Goal: Transaction & Acquisition: Book appointment/travel/reservation

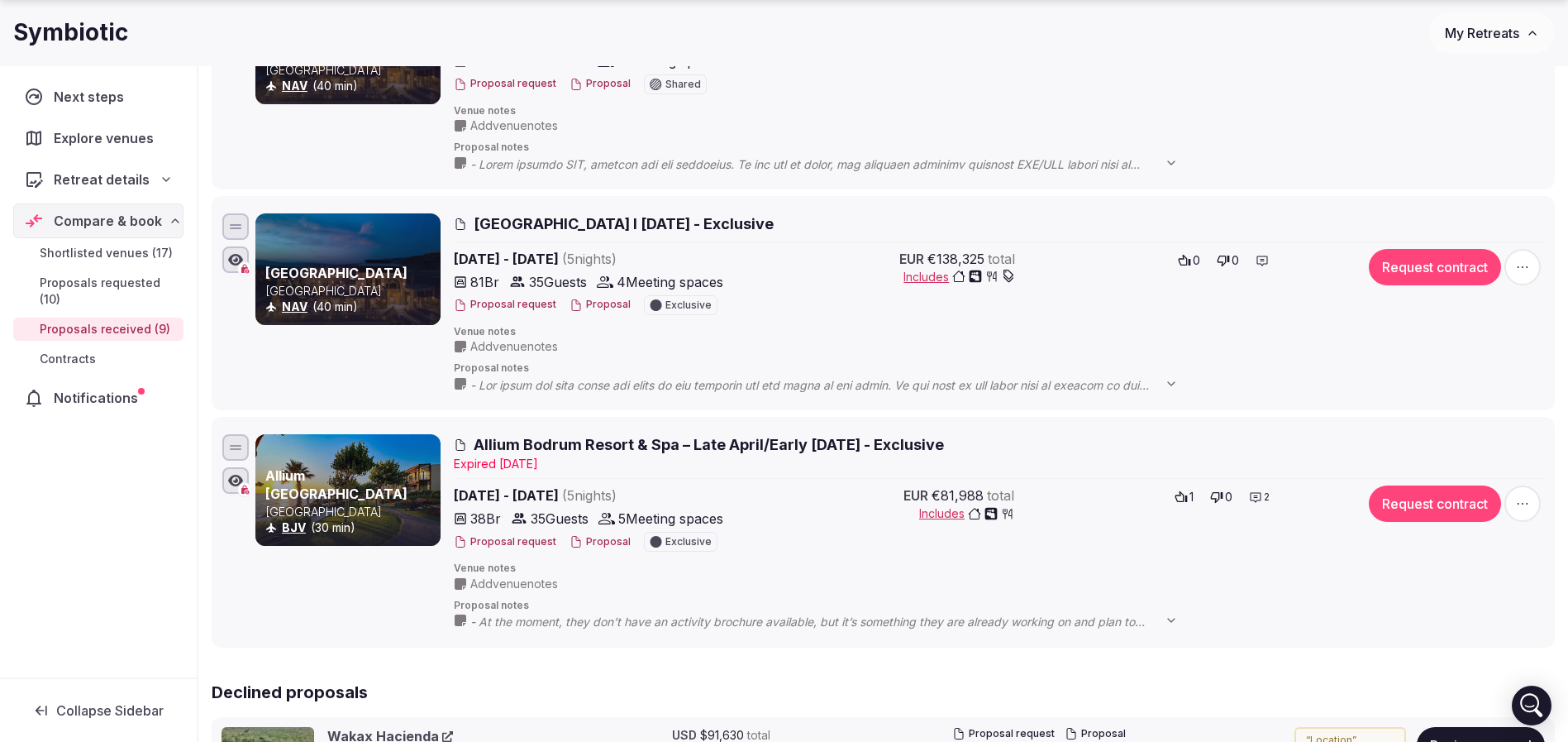
scroll to position [1860, 0]
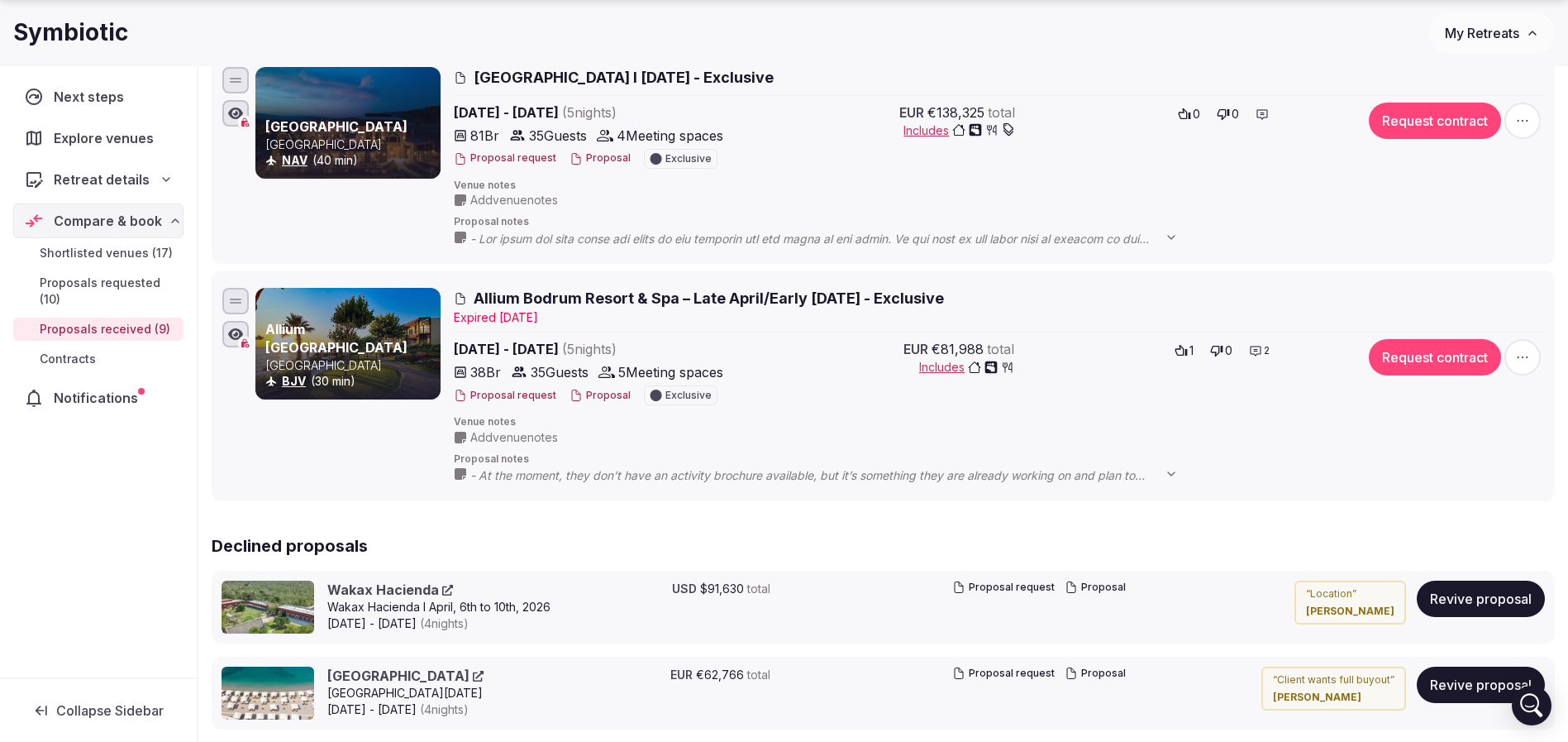
click at [587, 397] on button "Proposal" at bounding box center [600, 395] width 61 height 14
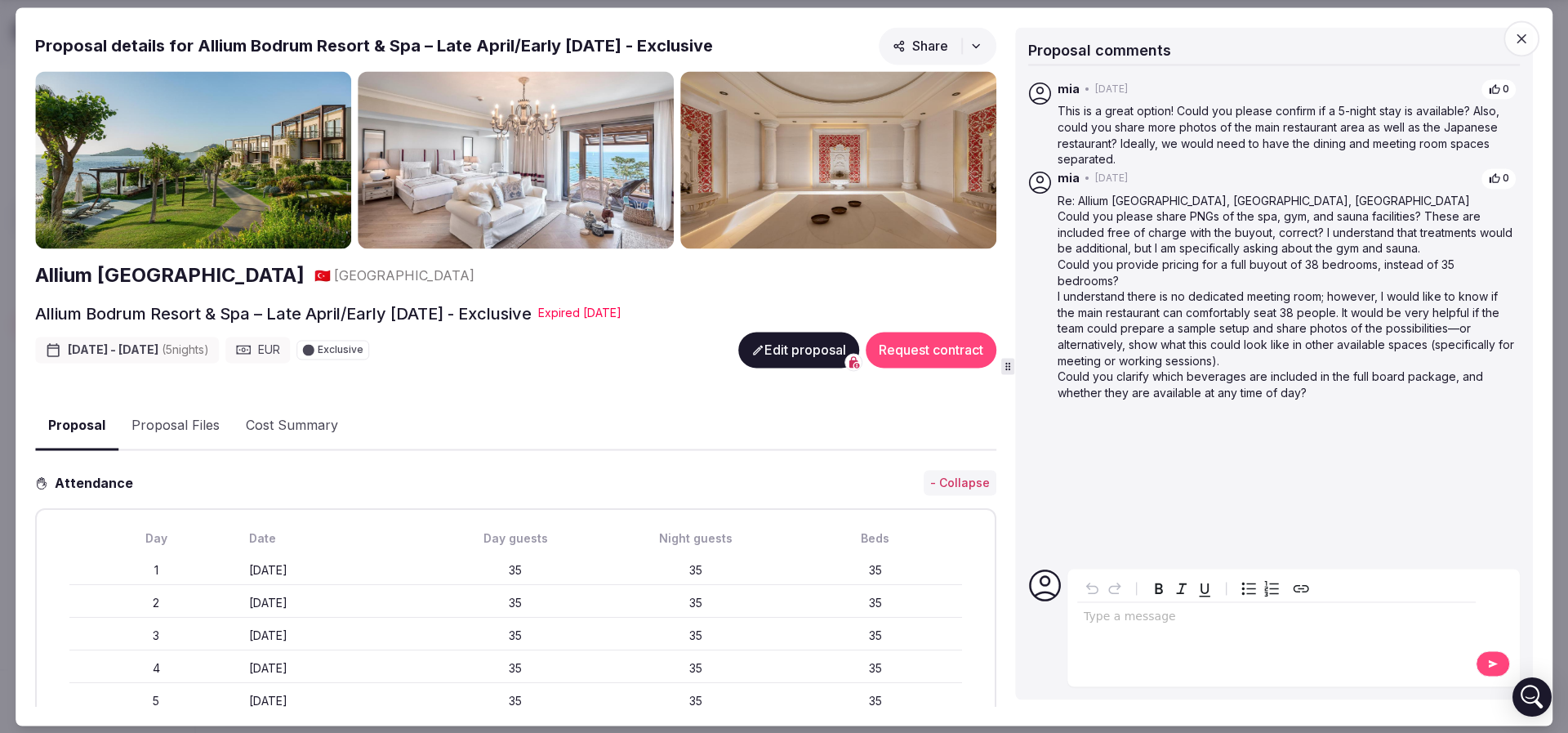
click at [1513, 43] on icon "button" at bounding box center [1522, 39] width 17 height 17
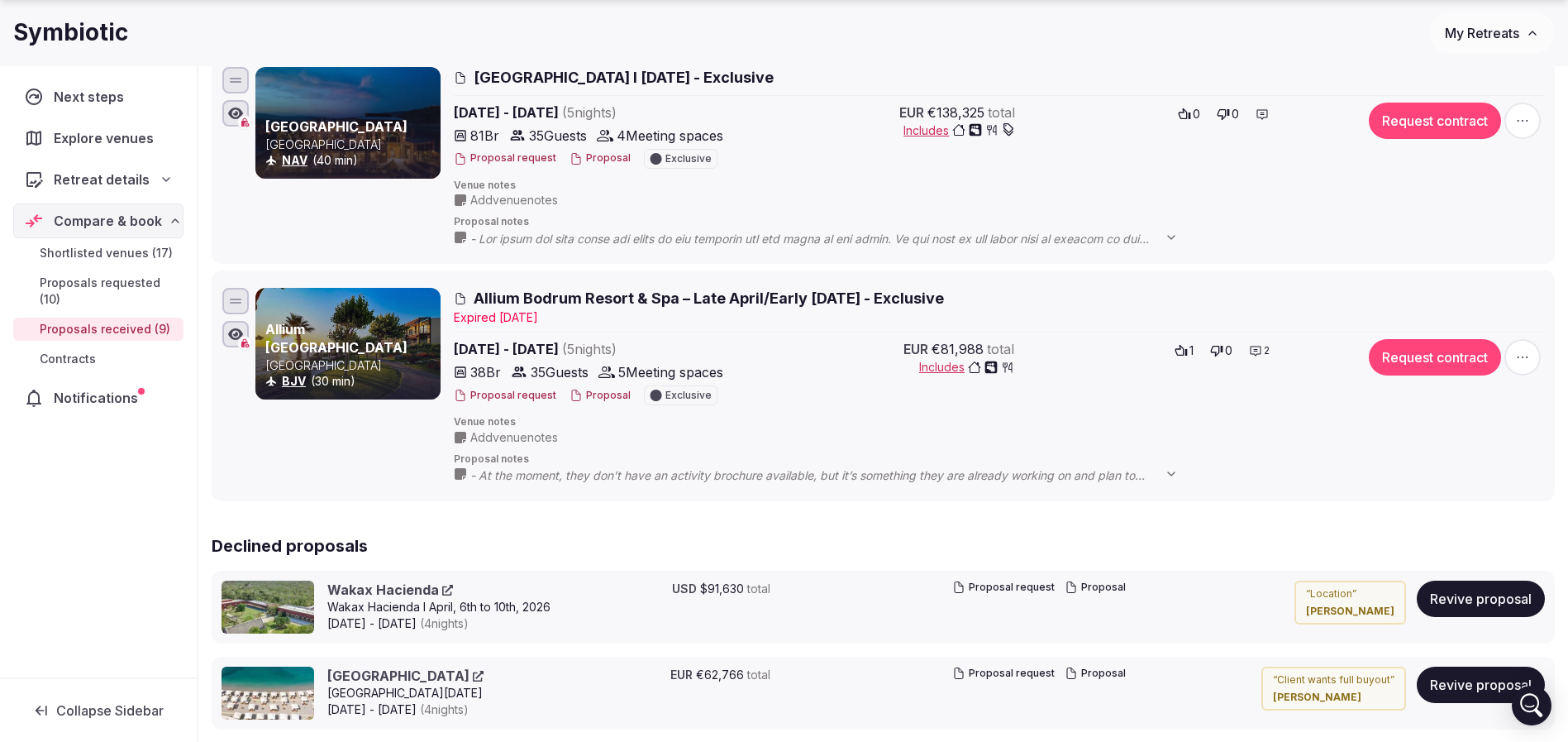
click at [302, 458] on div "Allium Bodrum Resort & Spa Turkey BJV (30 min)" at bounding box center [348, 386] width 185 height 196
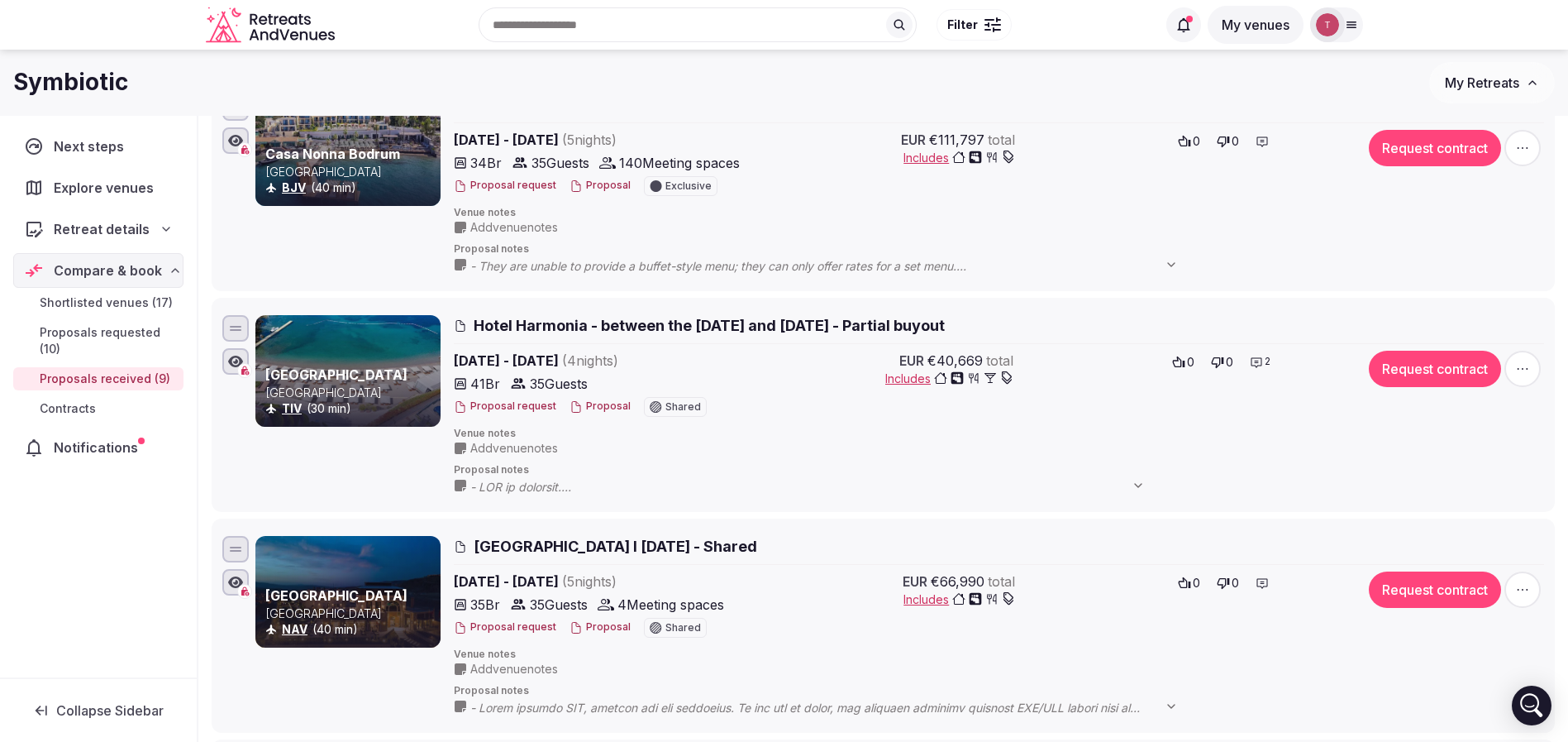
scroll to position [1116, 0]
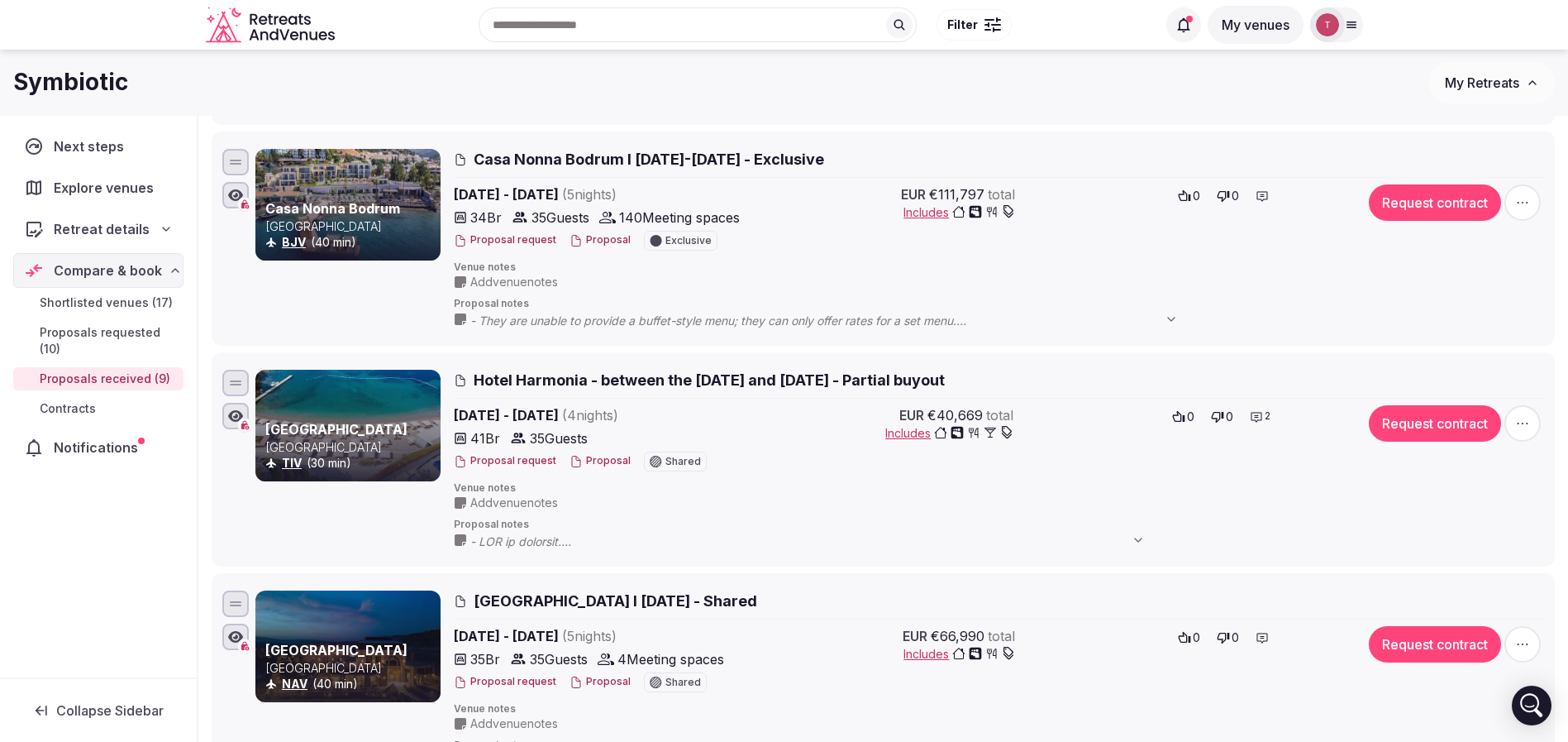
click at [631, 160] on span "Casa Nonna Bodrum l 6-11 April 2026 - Exclusive" at bounding box center [648, 159] width 351 height 21
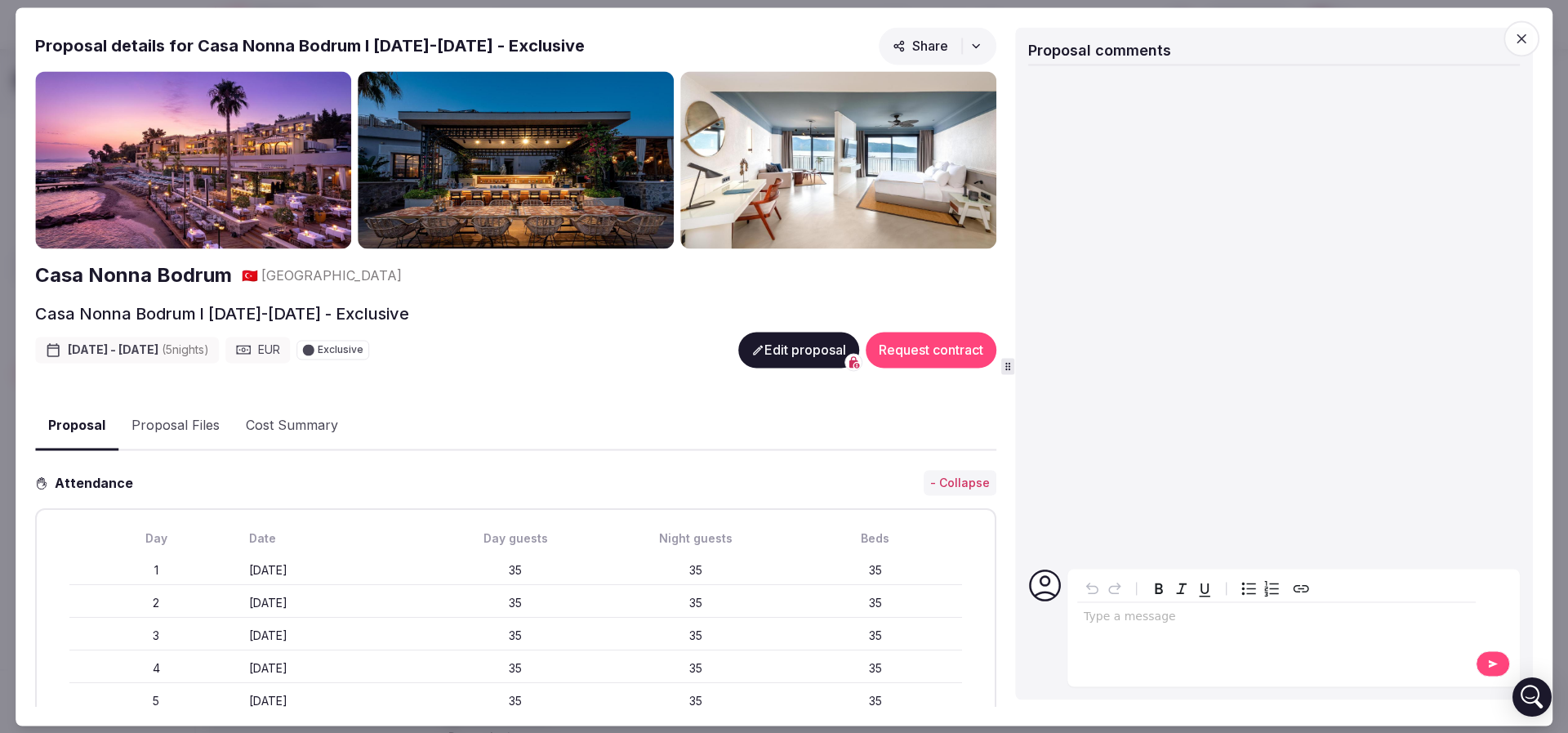
click at [140, 275] on h2 "Casa Nonna Bodrum" at bounding box center [133, 276] width 197 height 28
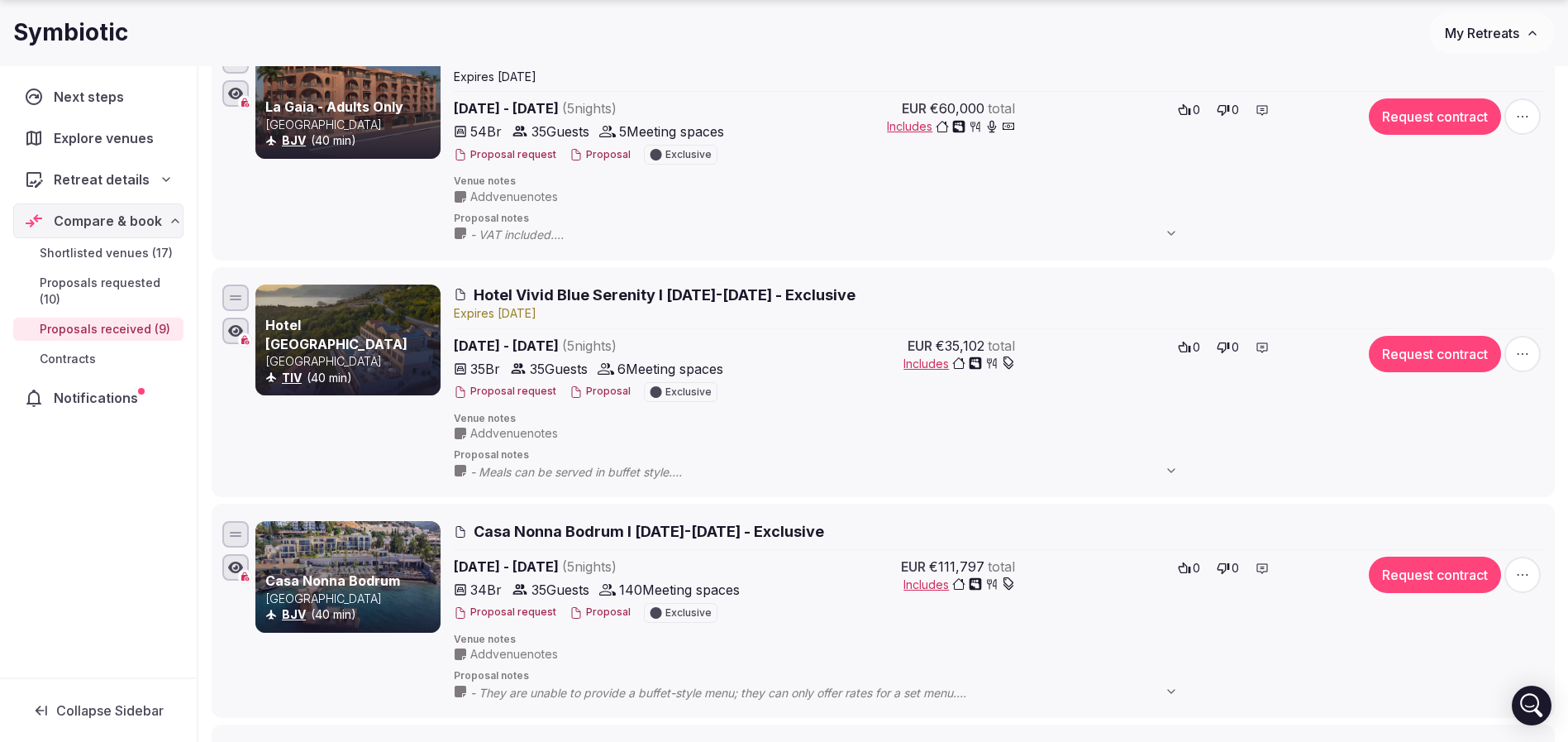
scroll to position [868, 0]
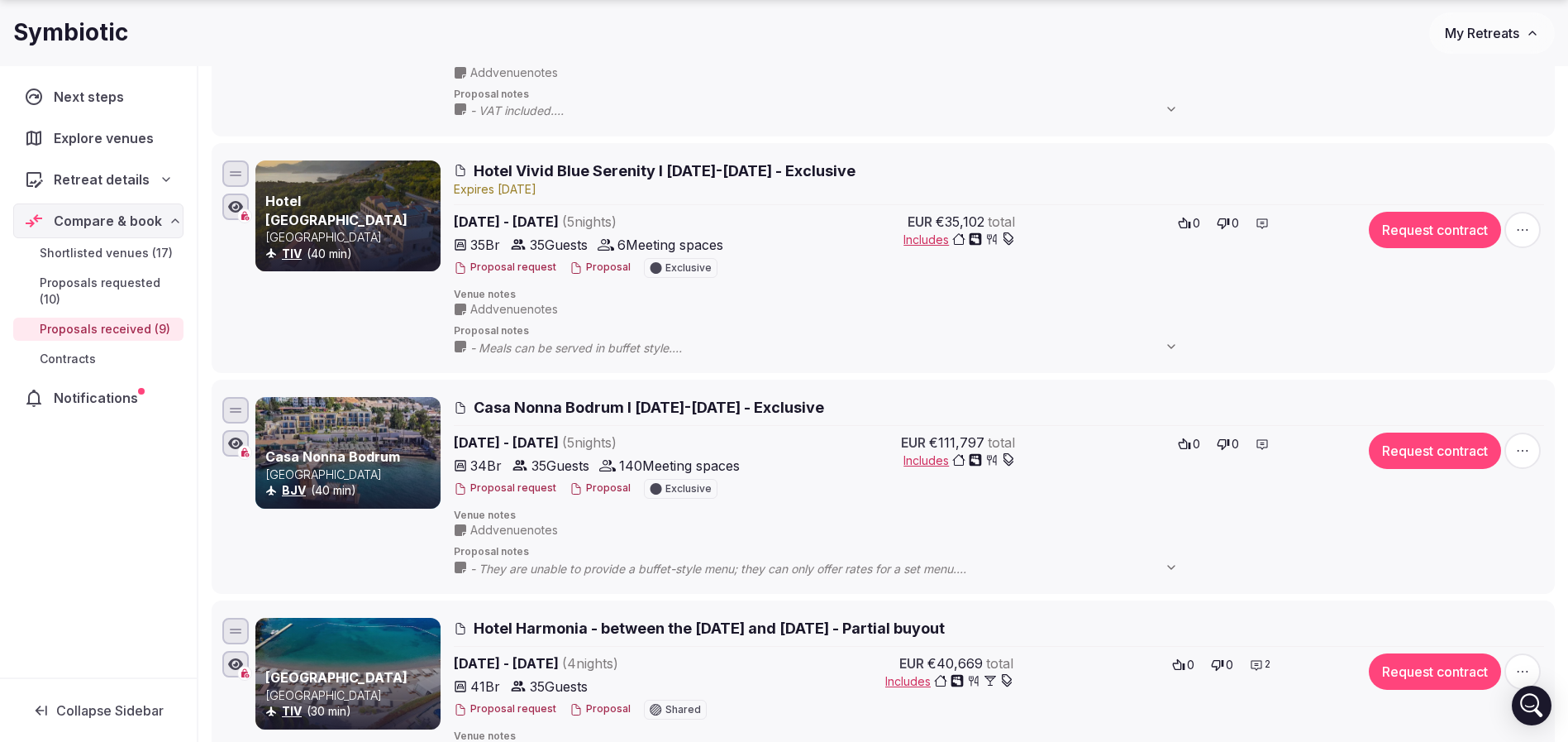
click at [661, 172] on span "Hotel Vivid Blue Serenity I 9-14 April 2026 - Exclusive" at bounding box center [664, 170] width 382 height 21
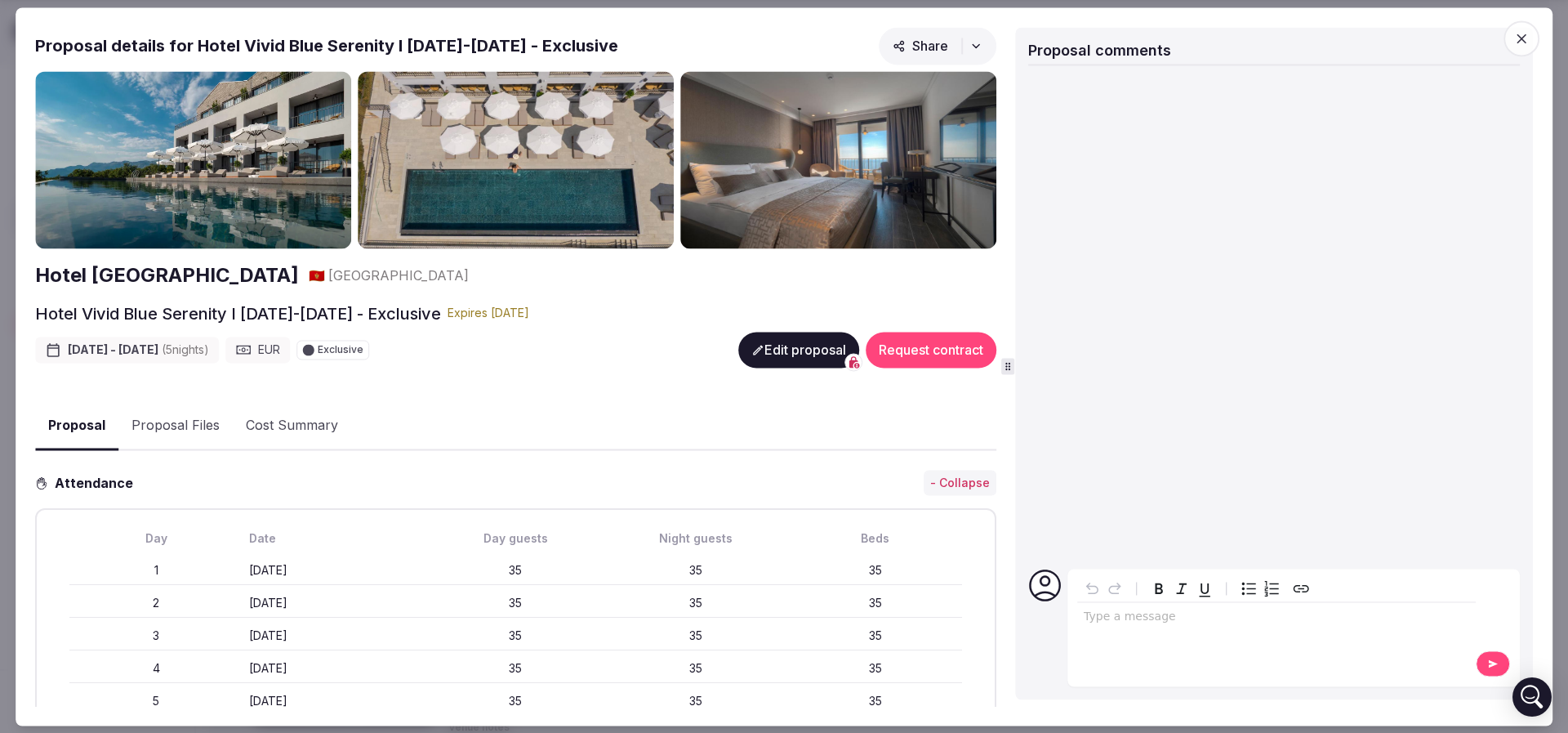
click at [222, 263] on h2 "Hotel Vivid Blue Serenity Resort" at bounding box center [166, 276] width 263 height 28
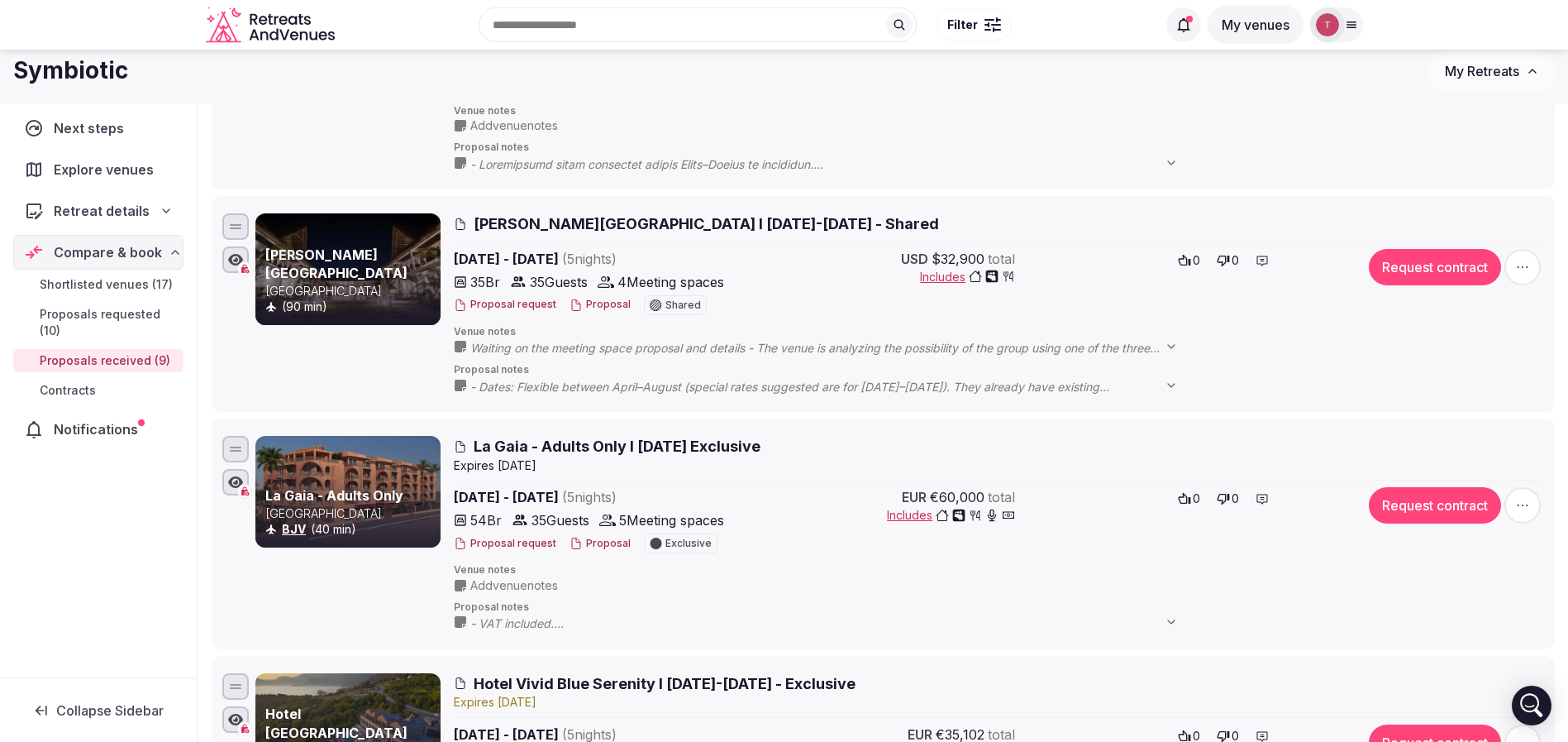
scroll to position [124, 0]
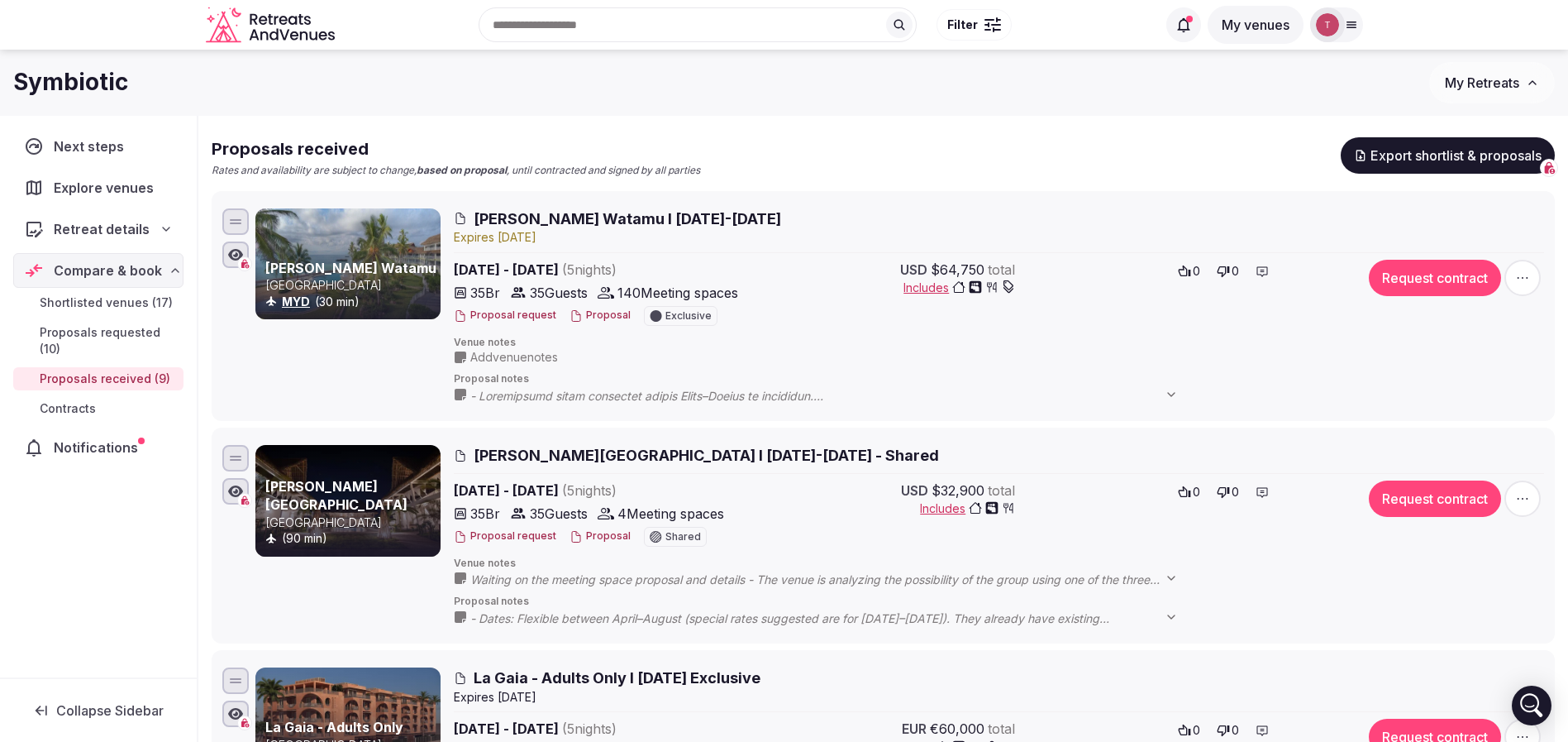
scroll to position [56, 0]
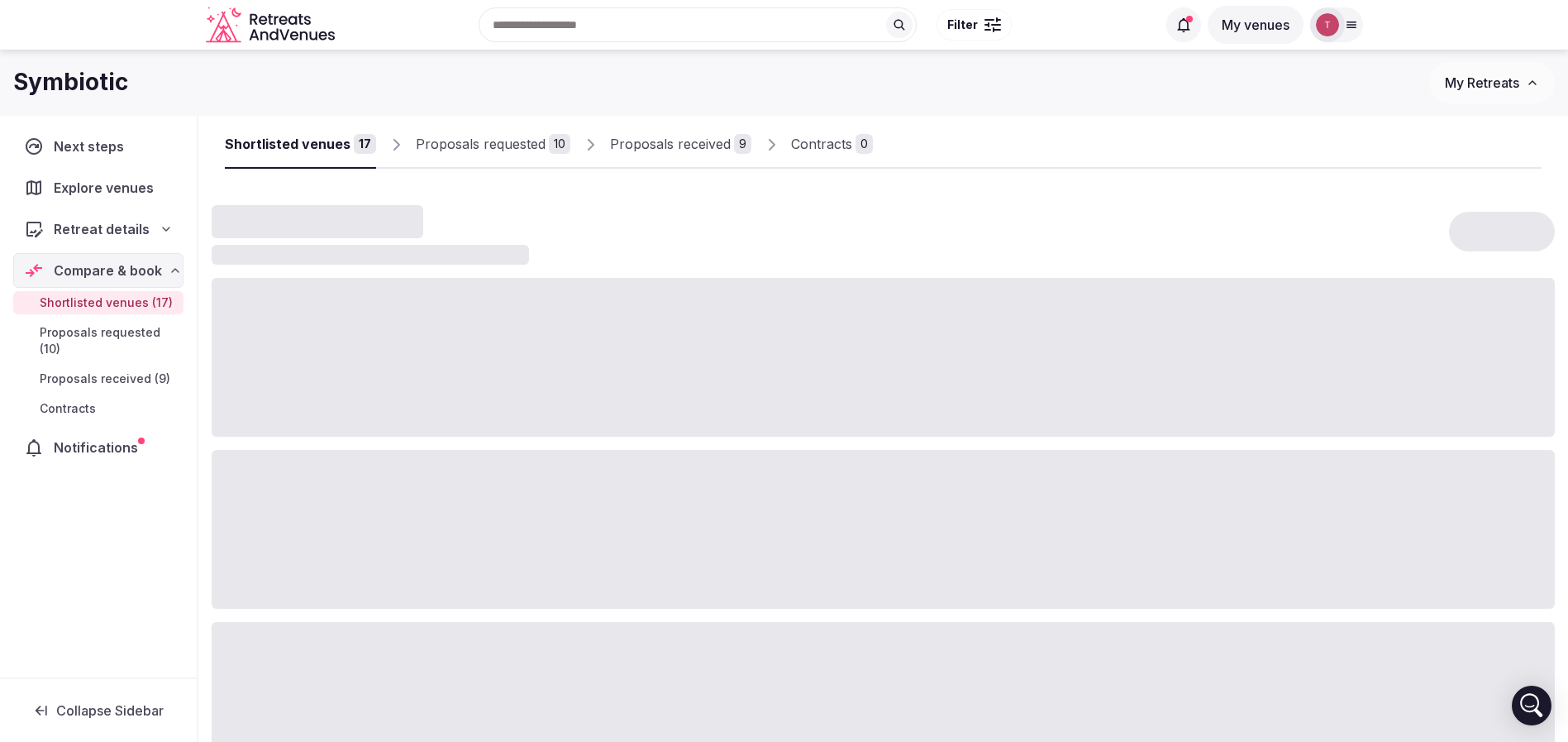
click at [728, 156] on link "Proposals received 9" at bounding box center [680, 144] width 141 height 48
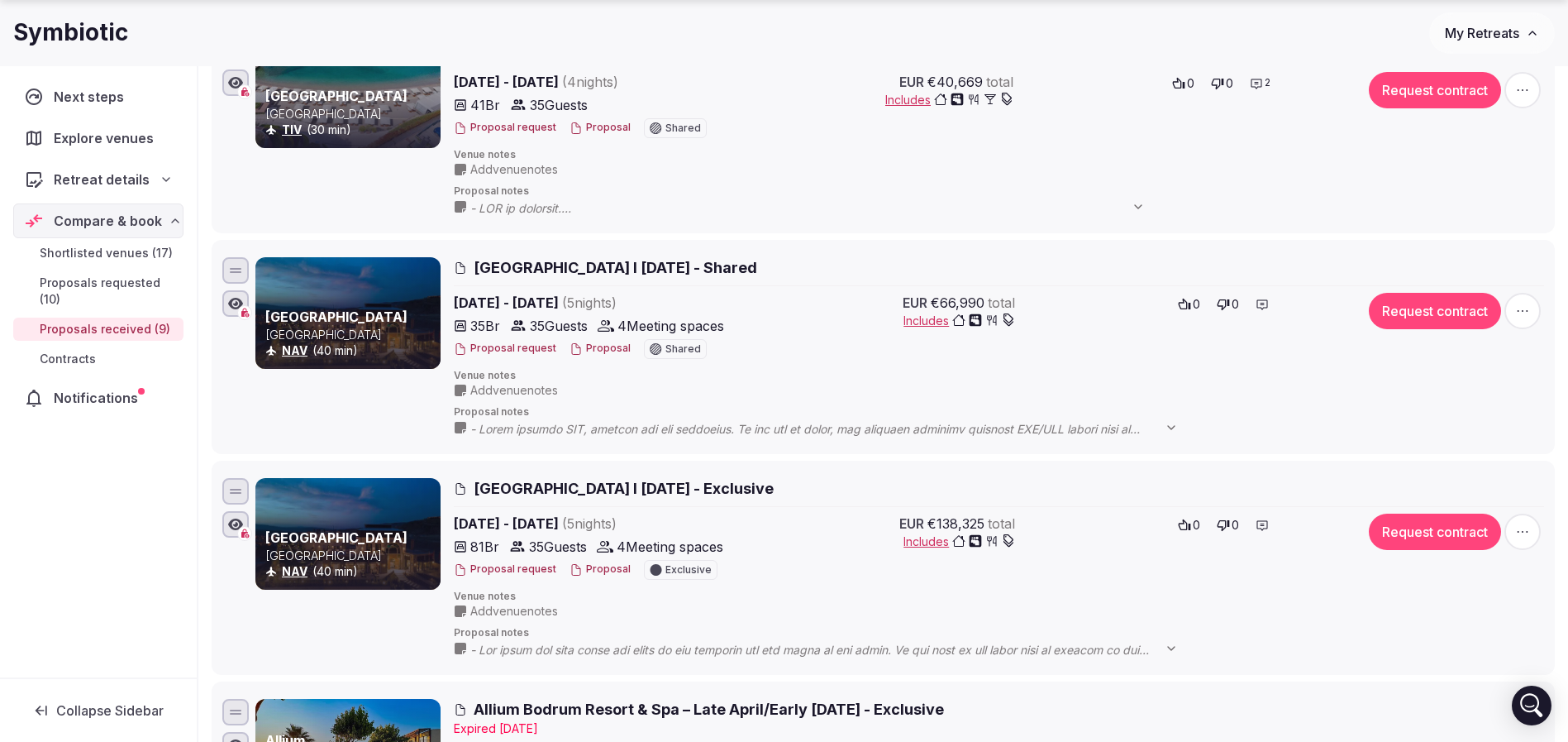
scroll to position [1489, 0]
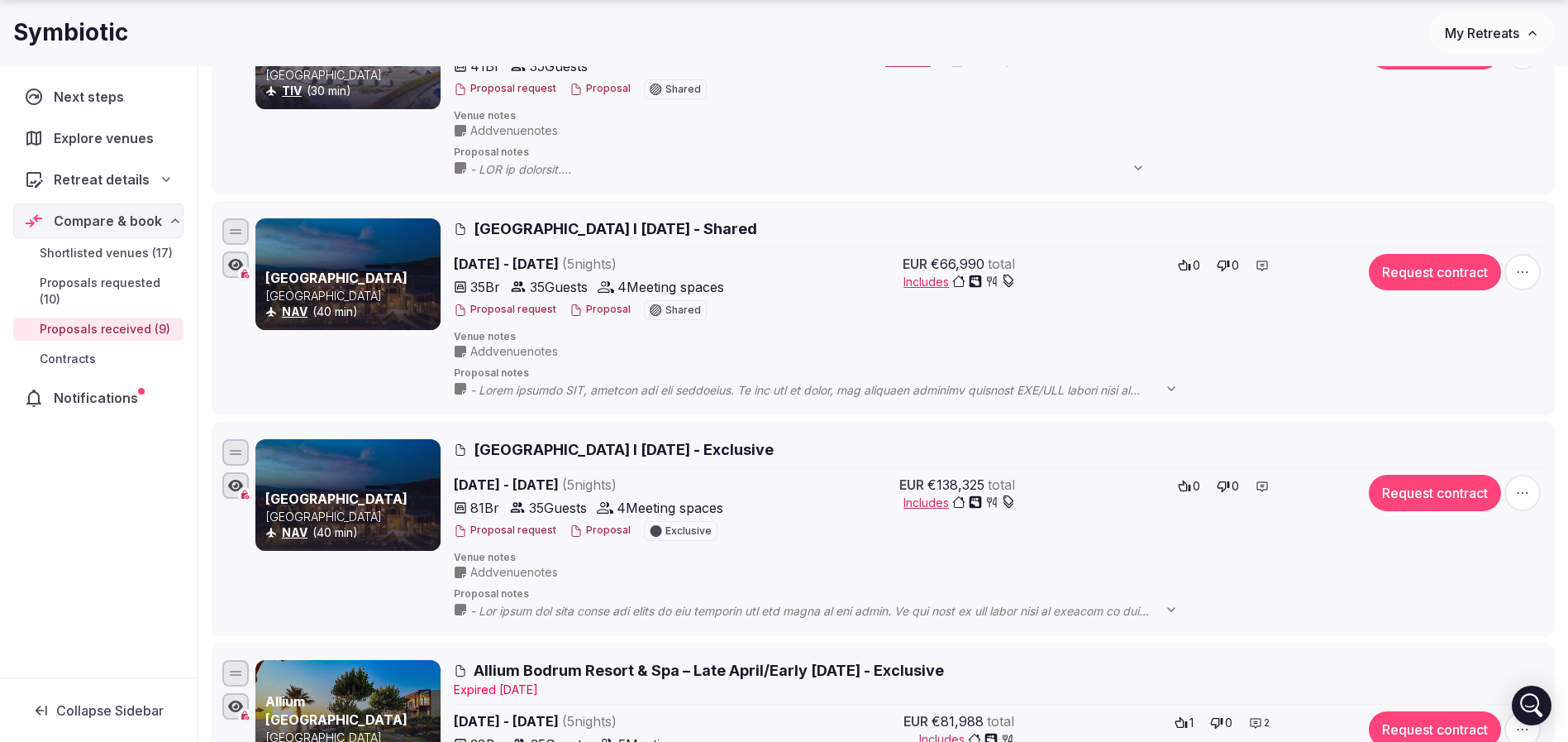
click at [1530, 266] on icon "button" at bounding box center [1523, 272] width 17 height 17
click at [1461, 177] on button "Decline Proposal" at bounding box center [1482, 171] width 141 height 26
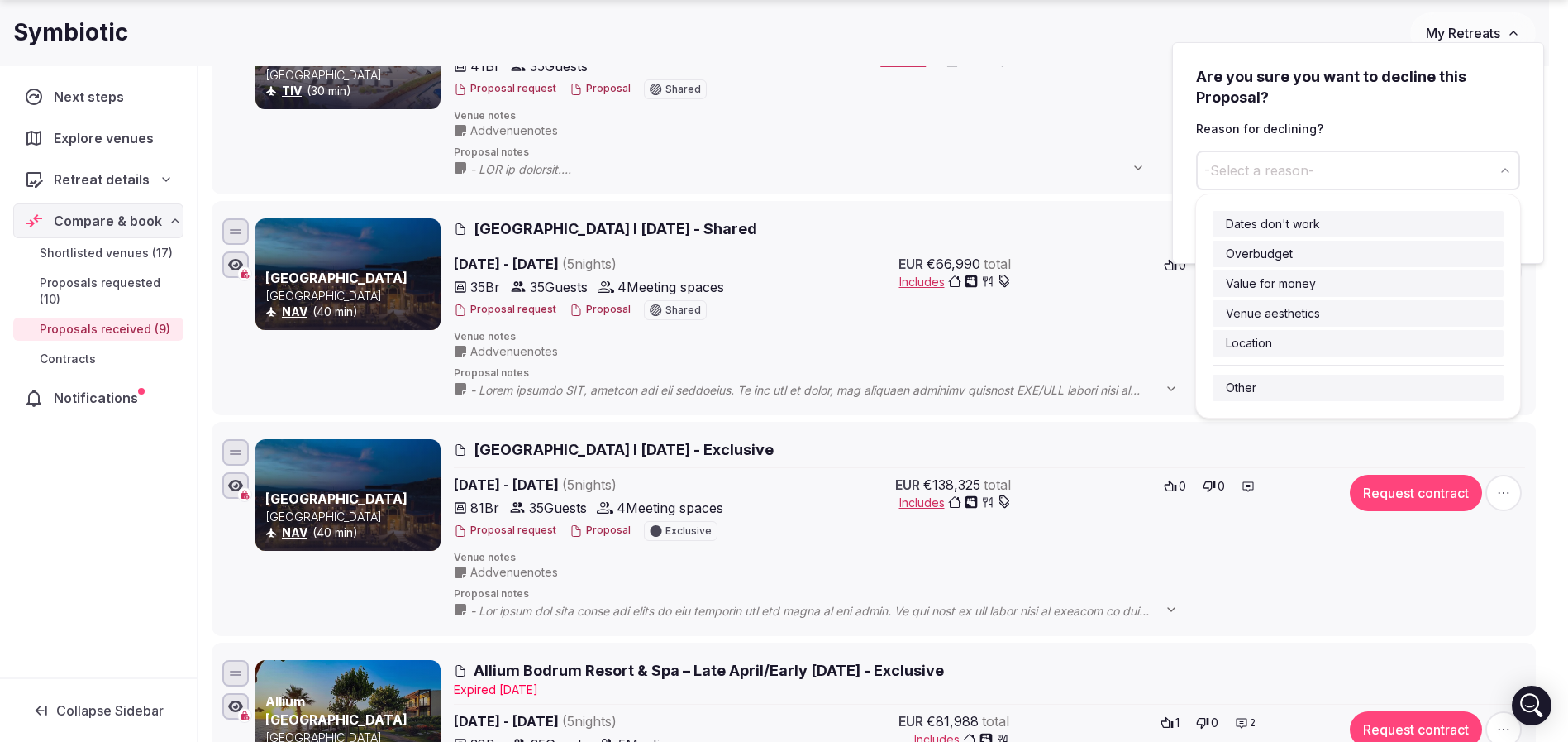
click at [1282, 166] on span "-Select a reason-" at bounding box center [1260, 169] width 110 height 18
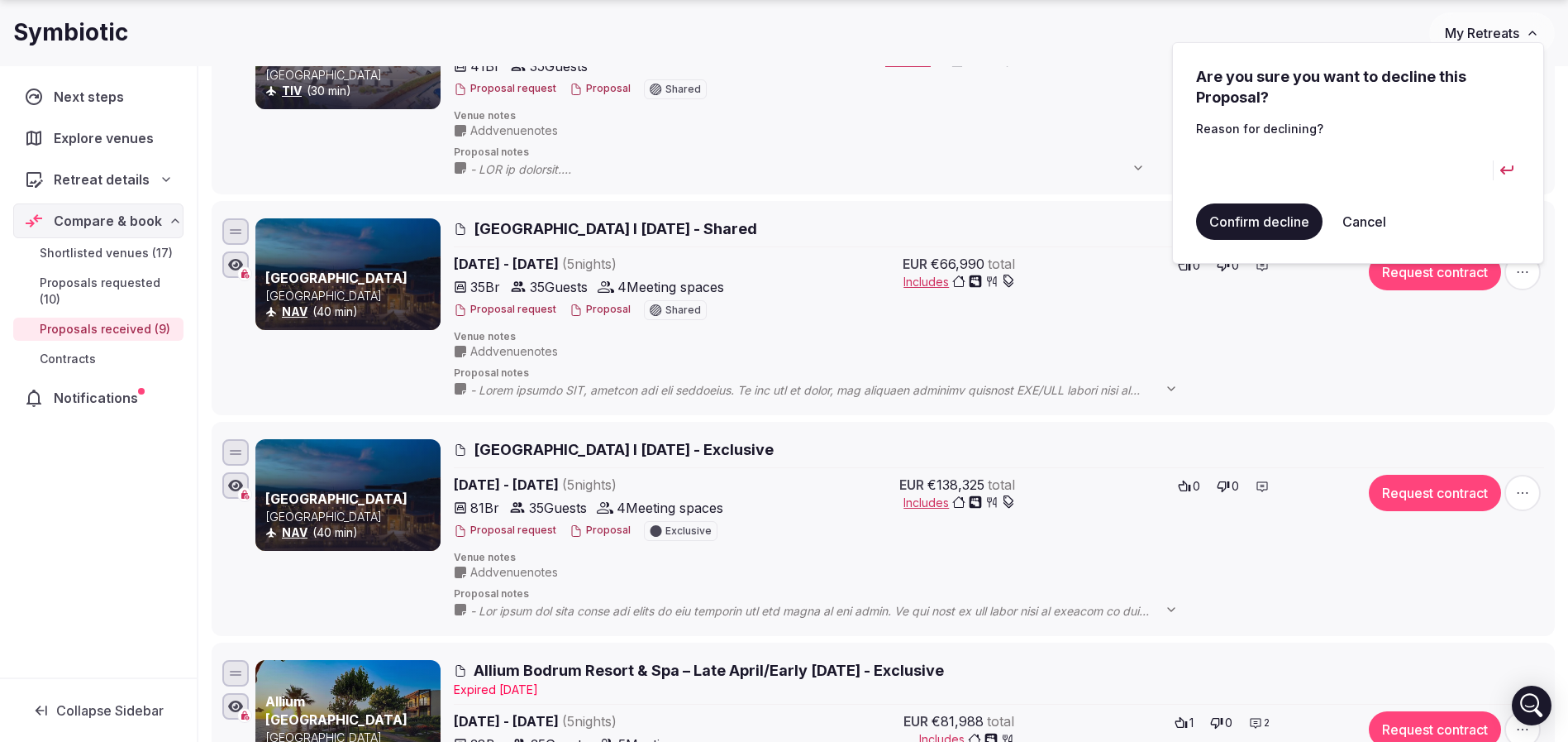
click at [1307, 166] on input at bounding box center [1344, 170] width 297 height 39
type input "*"
drag, startPoint x: 1384, startPoint y: 173, endPoint x: 901, endPoint y: 138, distance: 484.3
click at [901, 138] on body "Recent searches Florida Ciutadella de Menorca, Balearic Islands, Spain Morocco …" at bounding box center [784, 28] width 1568 height 3033
type input "**********"
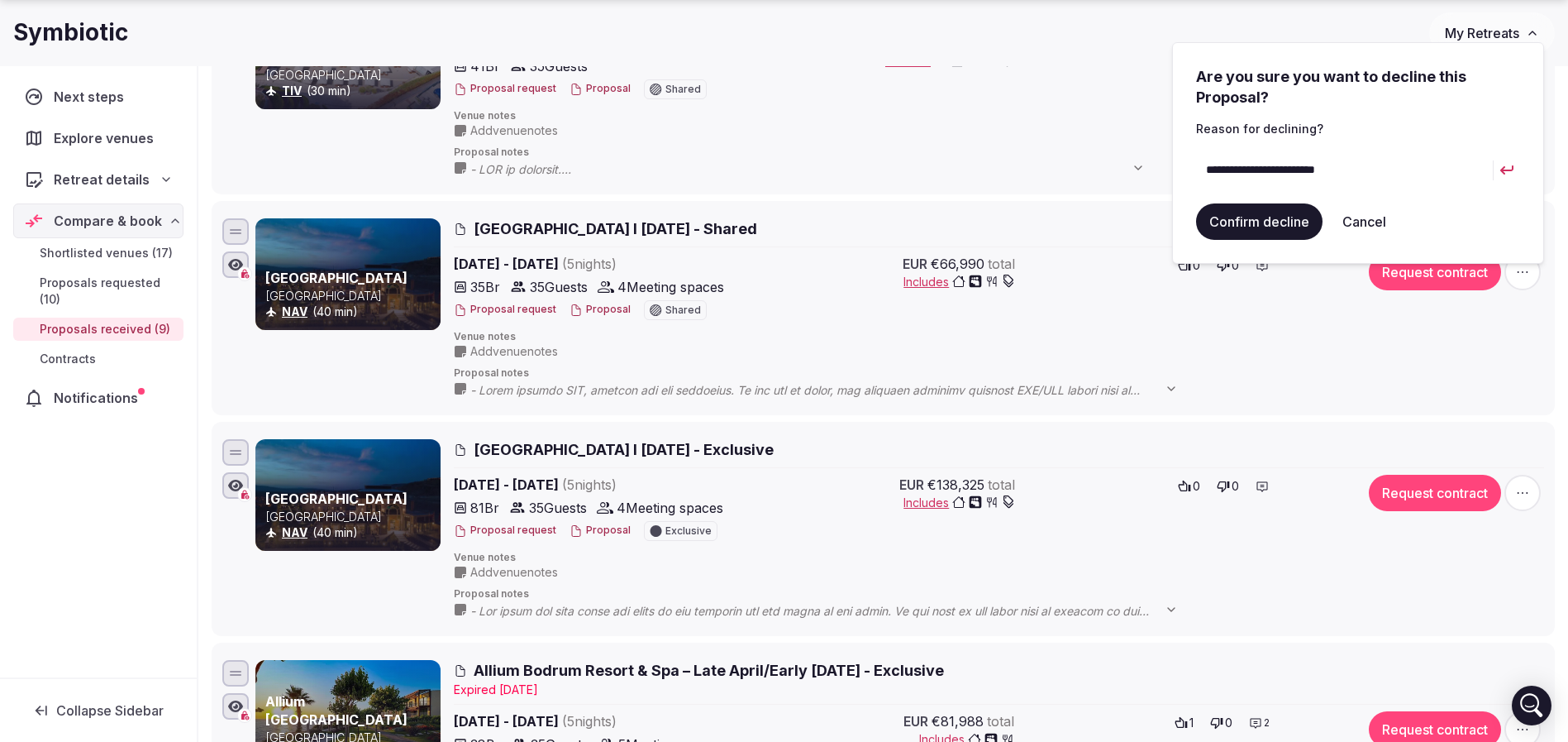
click at [1256, 219] on button "Confirm decline" at bounding box center [1259, 221] width 126 height 36
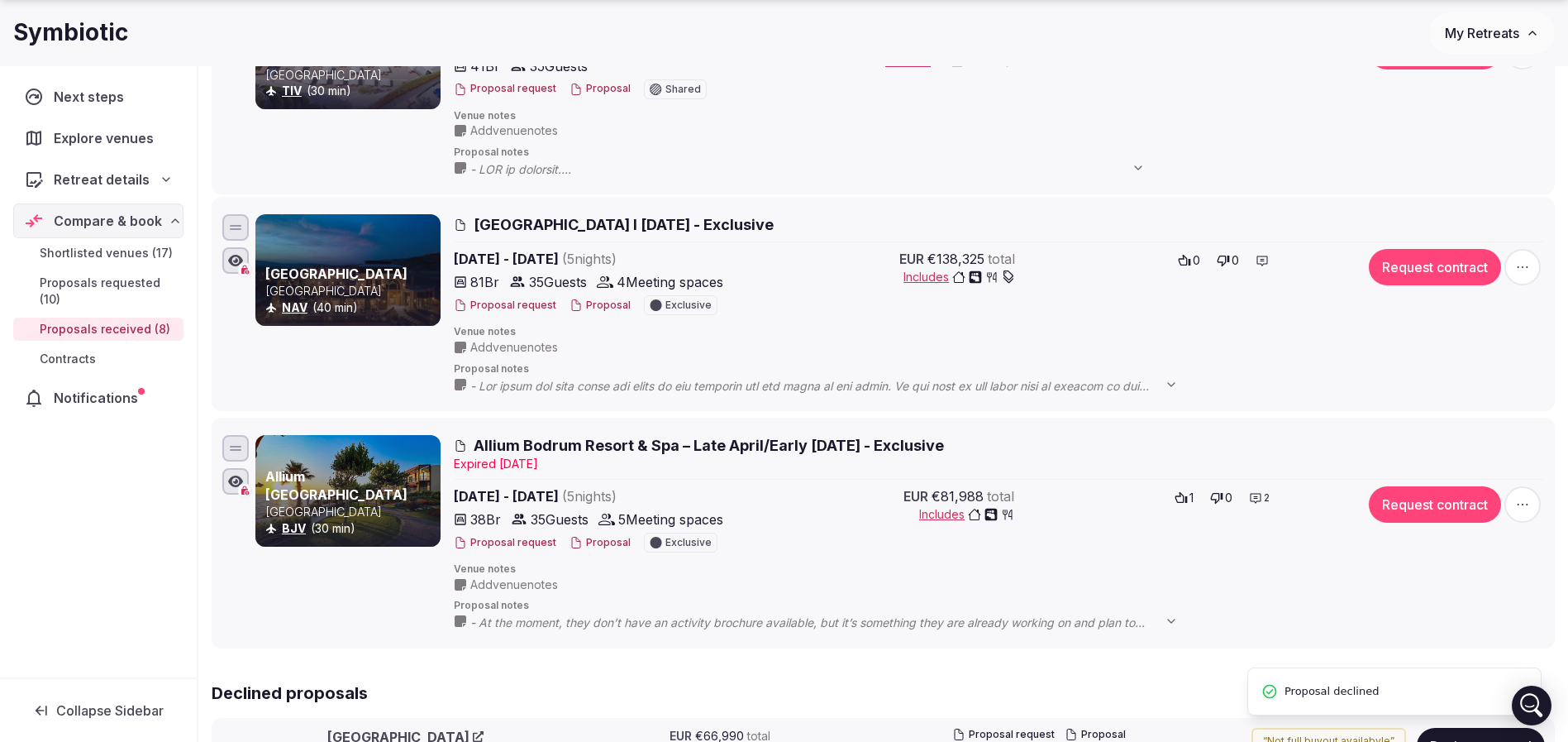
scroll to position [51, 0]
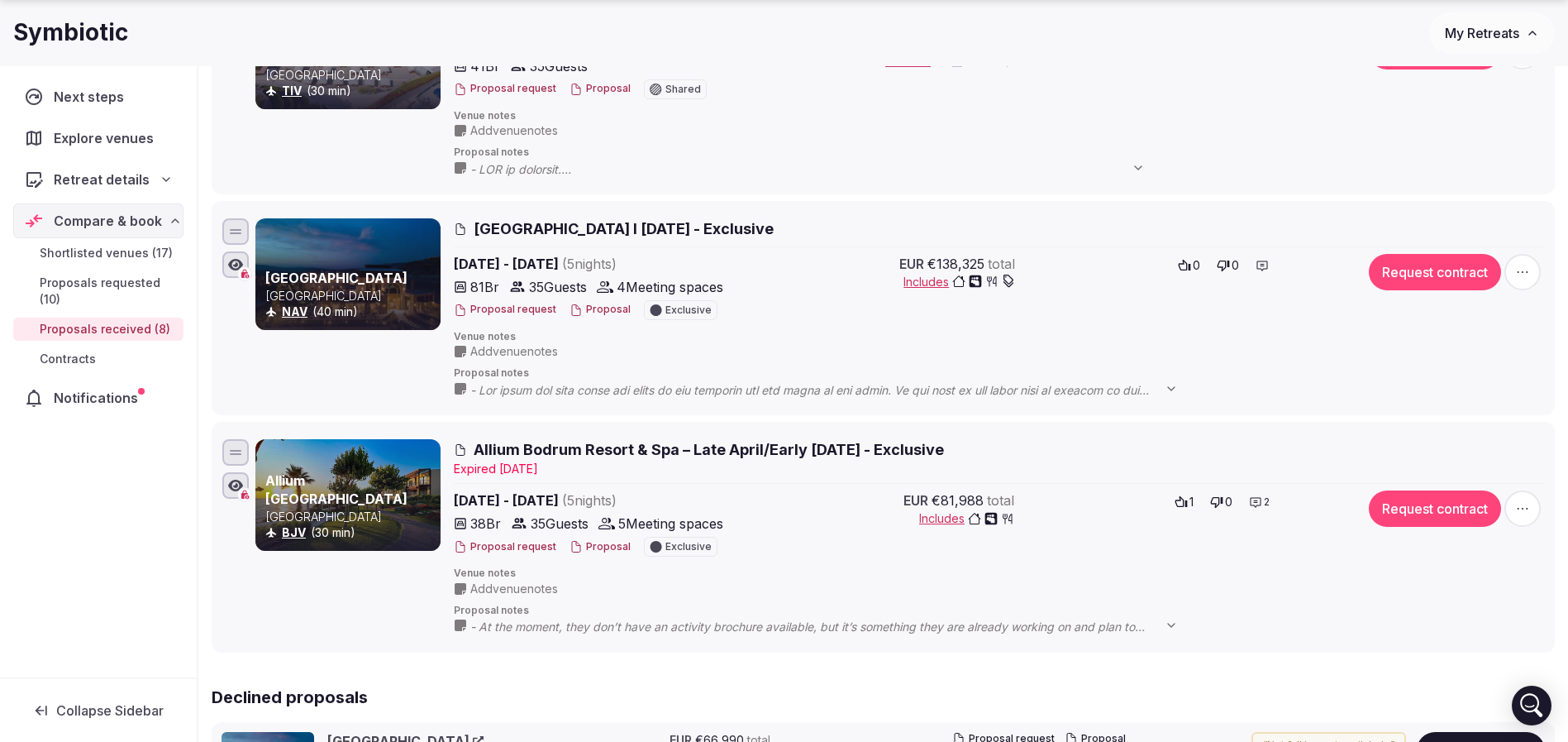
click at [1518, 280] on span "button" at bounding box center [1522, 271] width 36 height 36
click at [1454, 176] on button "Decline Proposal" at bounding box center [1482, 171] width 141 height 26
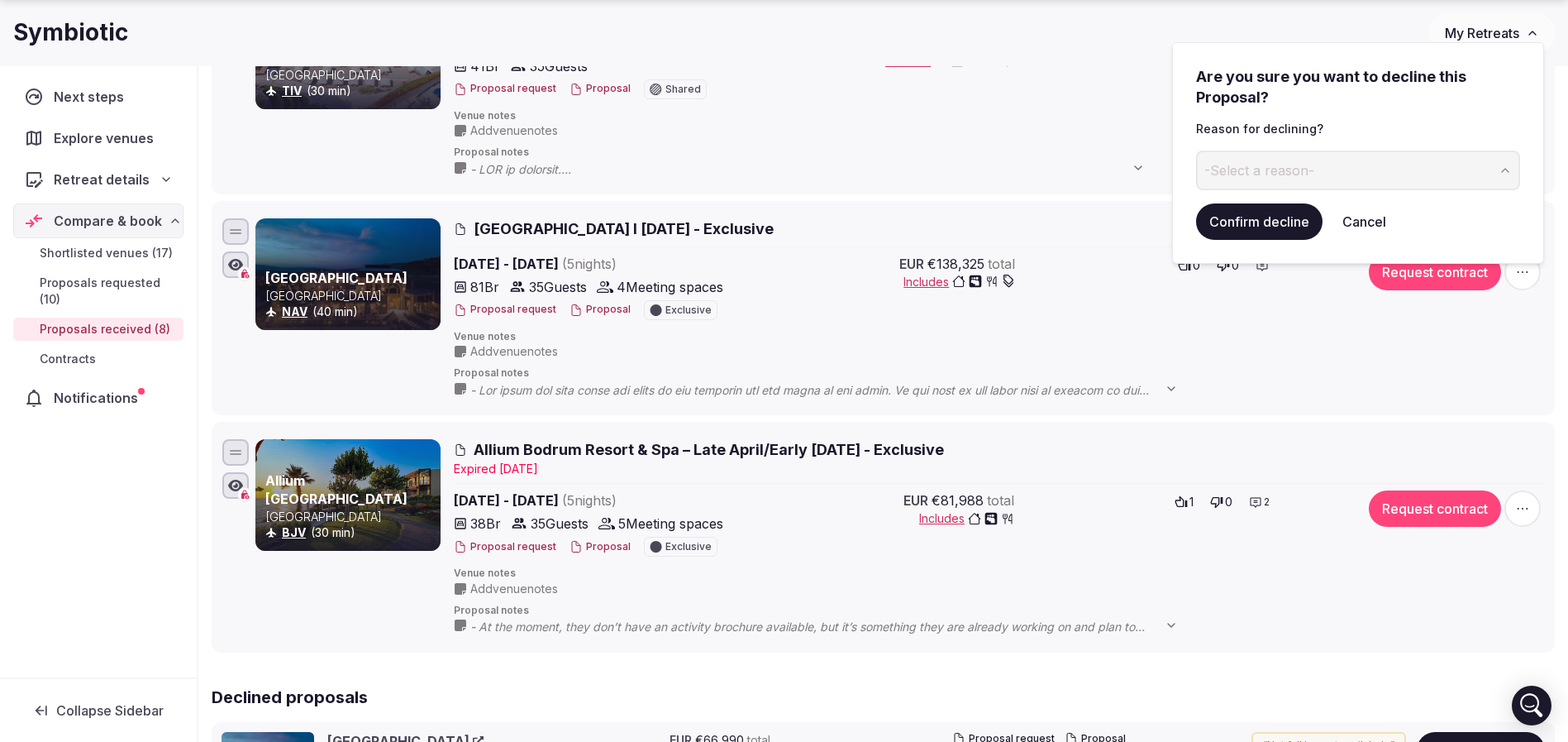
click at [1255, 165] on span "-Select a reason-" at bounding box center [1260, 169] width 110 height 18
click at [1297, 168] on input at bounding box center [1344, 170] width 297 height 39
type input "*"
type input "**********"
click at [1290, 222] on button "Confirm decline" at bounding box center [1259, 221] width 126 height 36
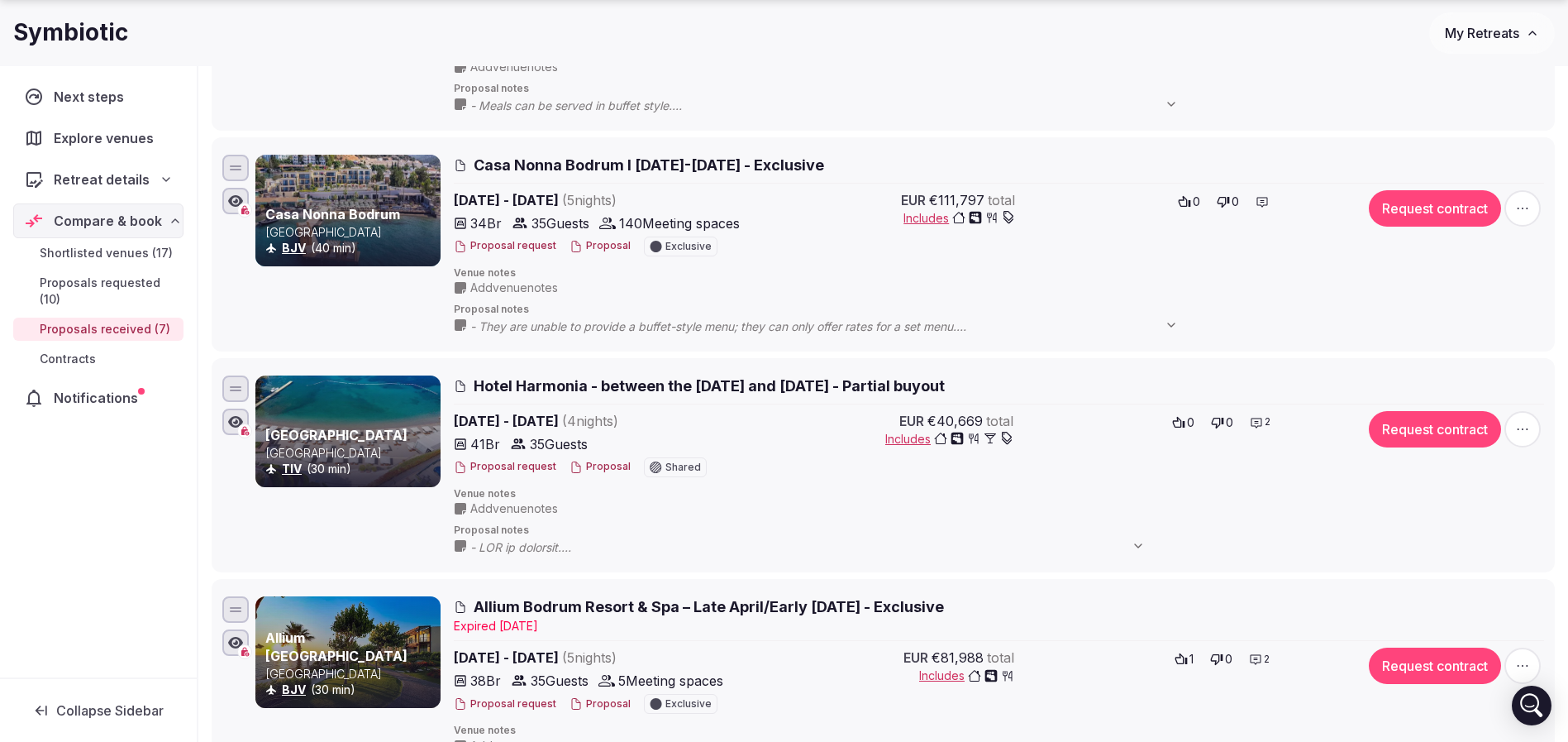
scroll to position [372, 0]
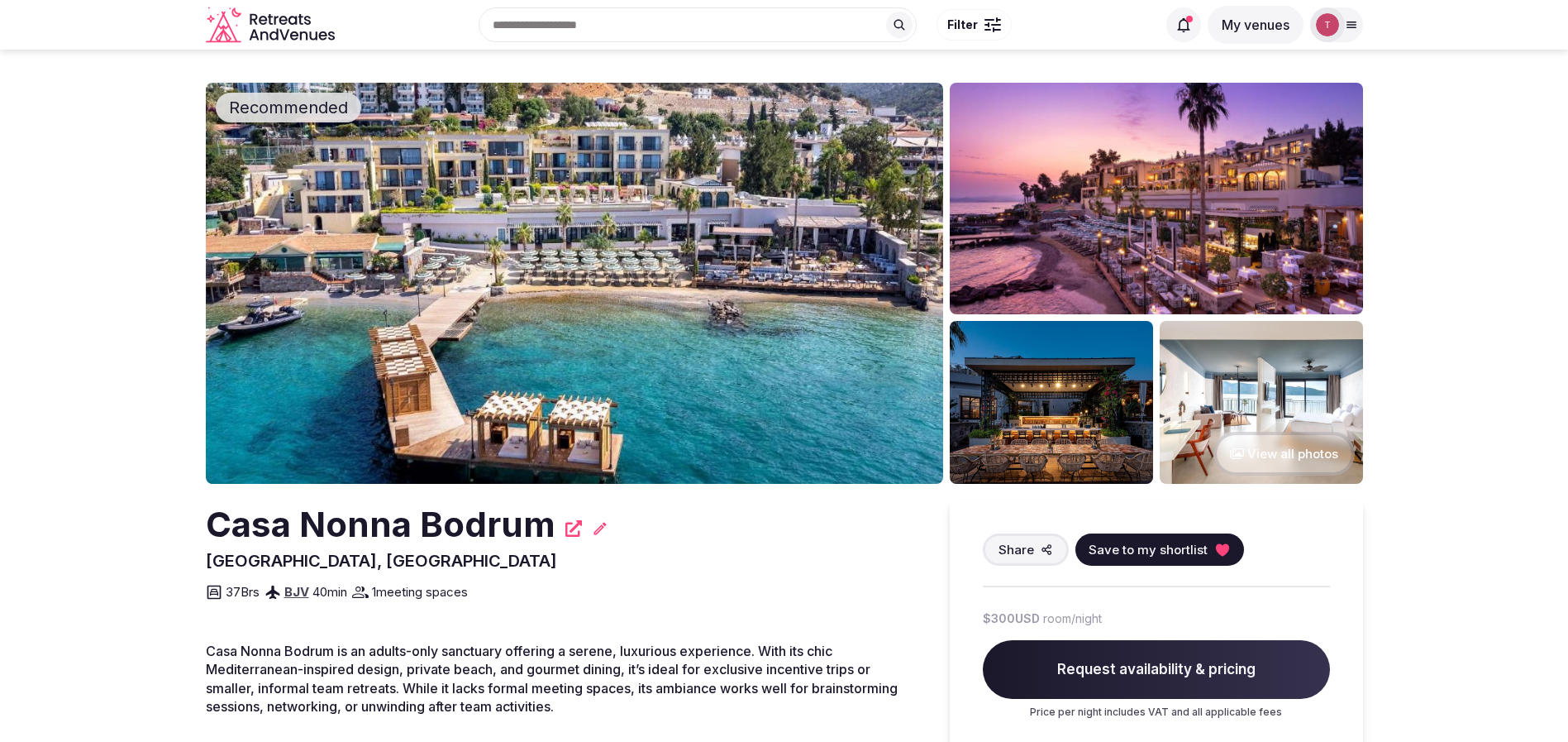
click at [515, 326] on img at bounding box center [574, 283] width 737 height 401
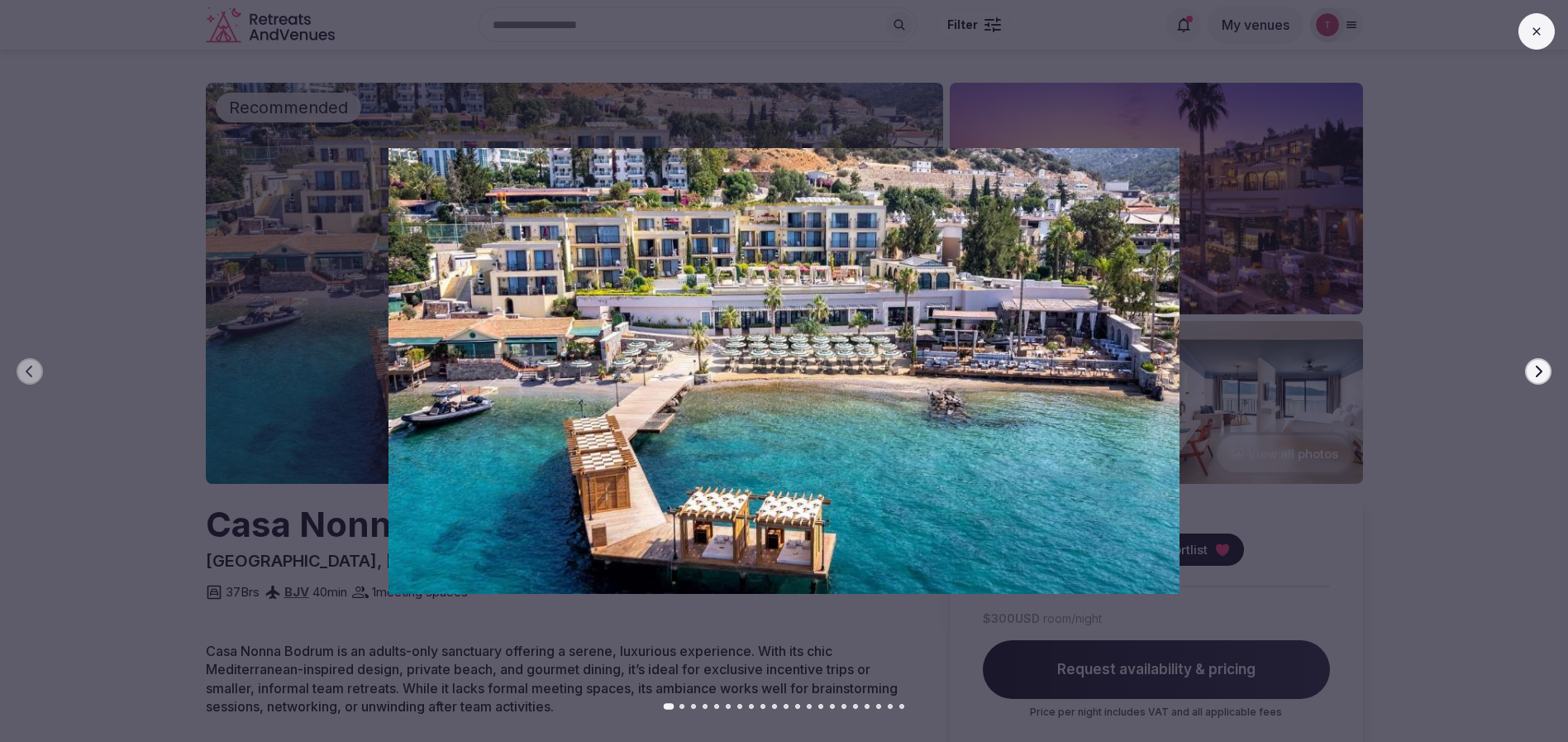
click at [1540, 377] on button "Next slide" at bounding box center [1538, 371] width 26 height 26
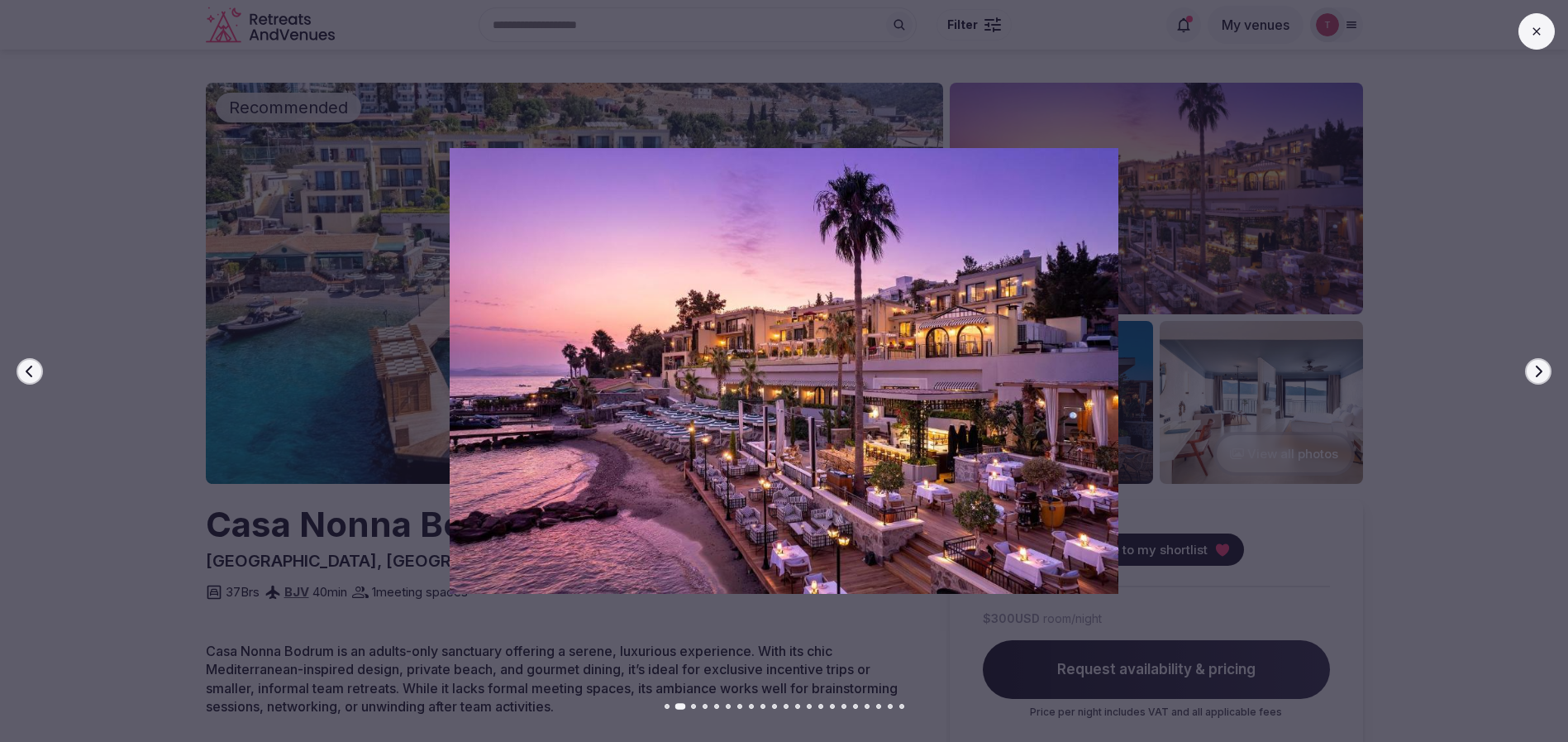
click at [1541, 374] on icon "button" at bounding box center [1539, 371] width 13 height 13
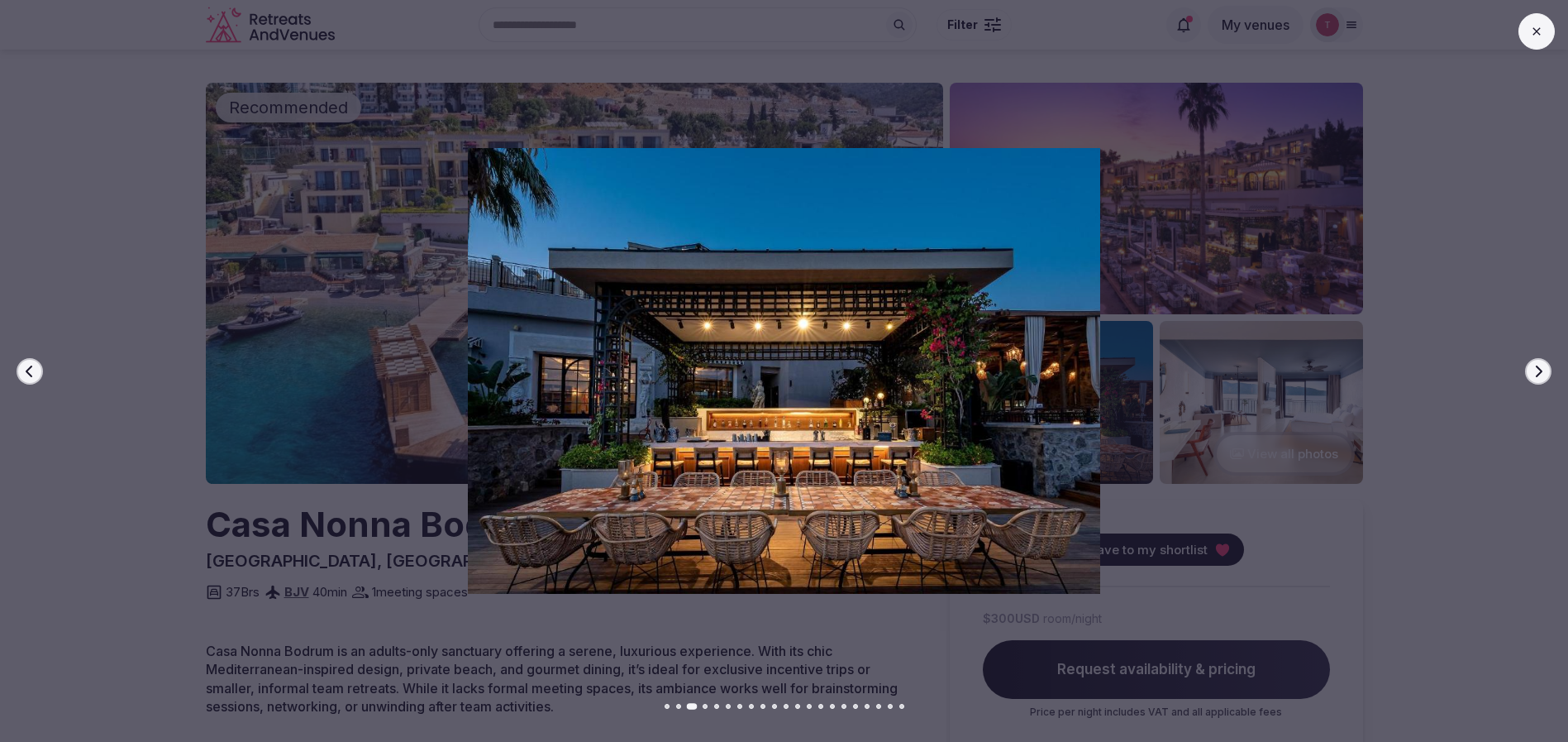
click at [1541, 374] on icon "button" at bounding box center [1539, 371] width 13 height 13
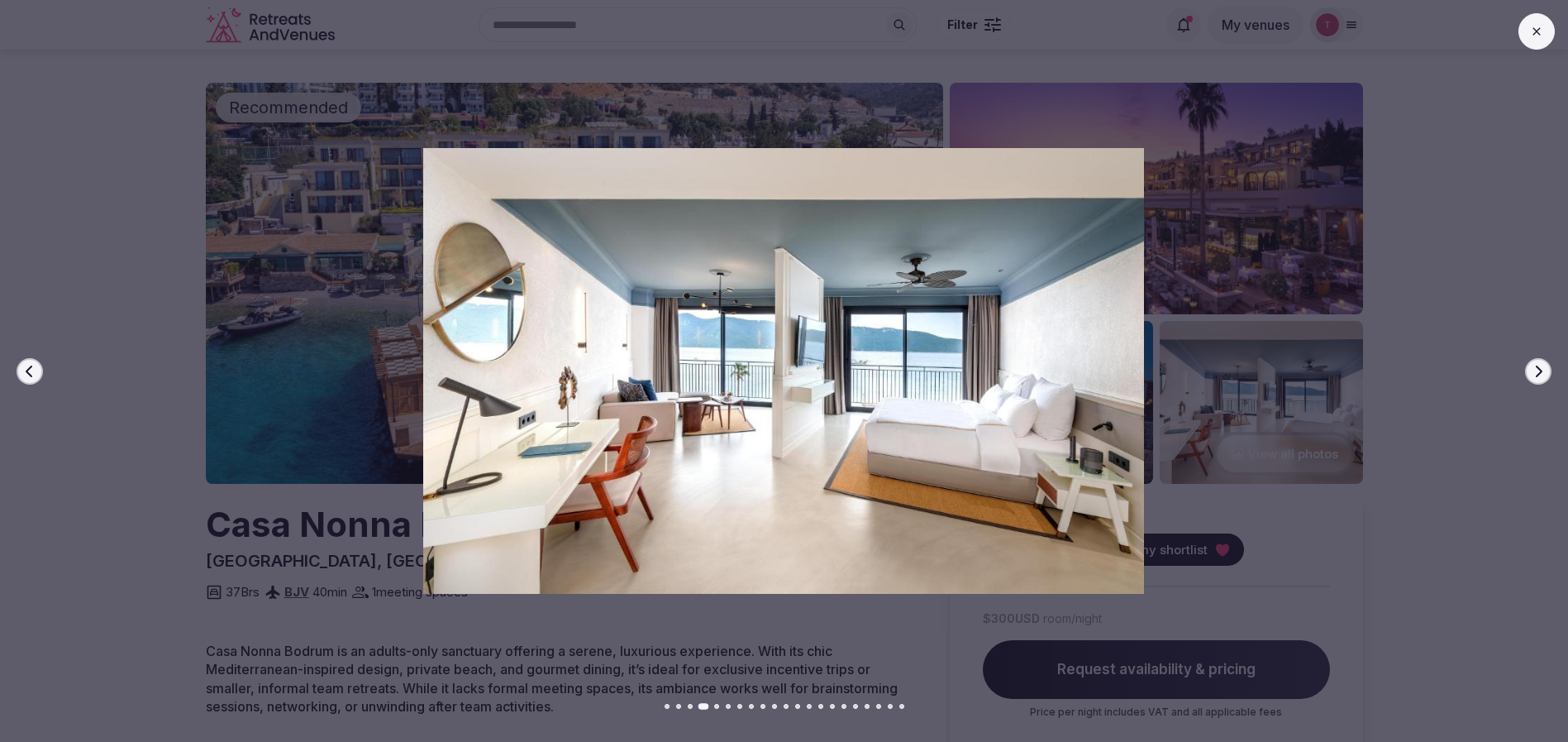
click at [1541, 374] on icon "button" at bounding box center [1539, 371] width 13 height 13
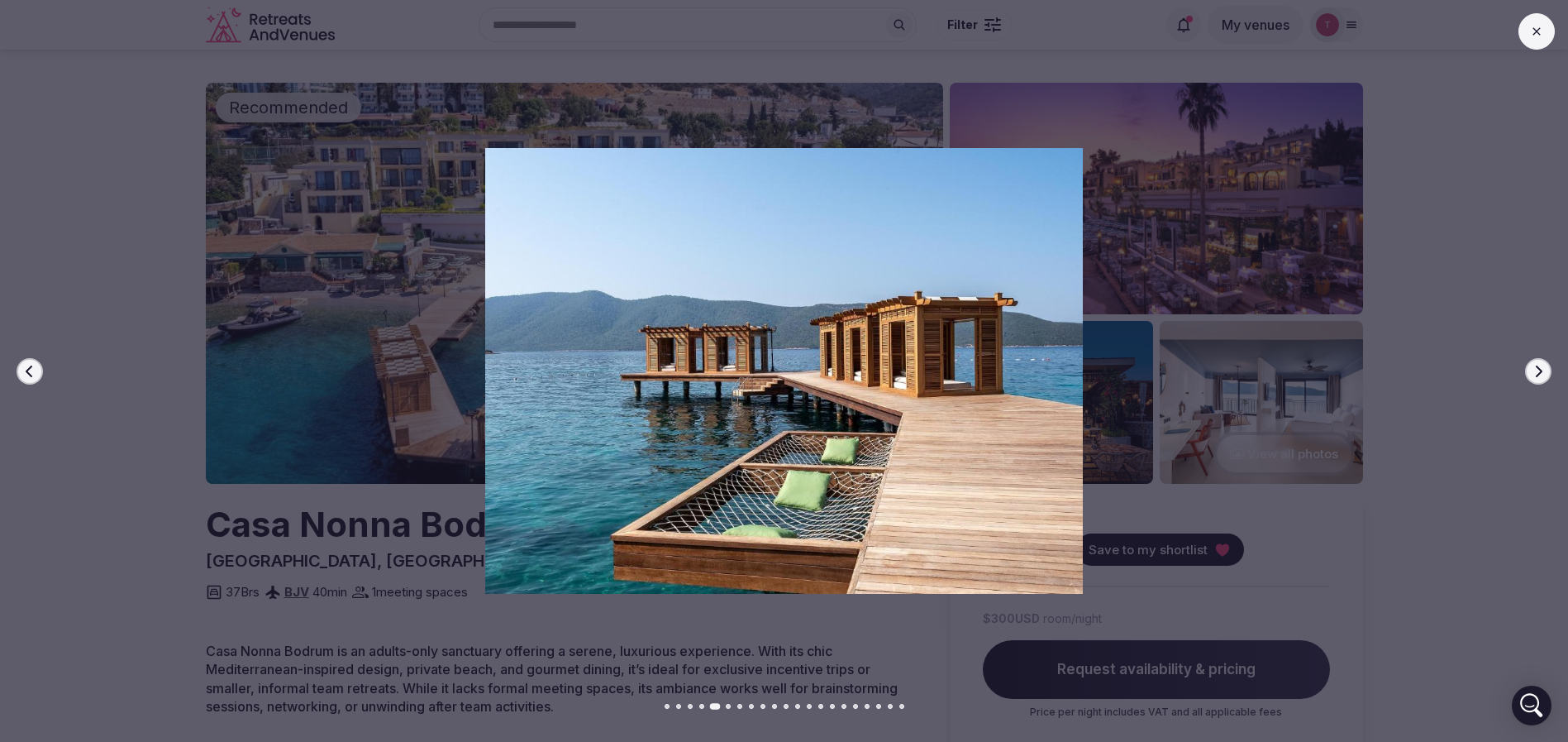
click at [1541, 374] on icon "button" at bounding box center [1539, 371] width 13 height 13
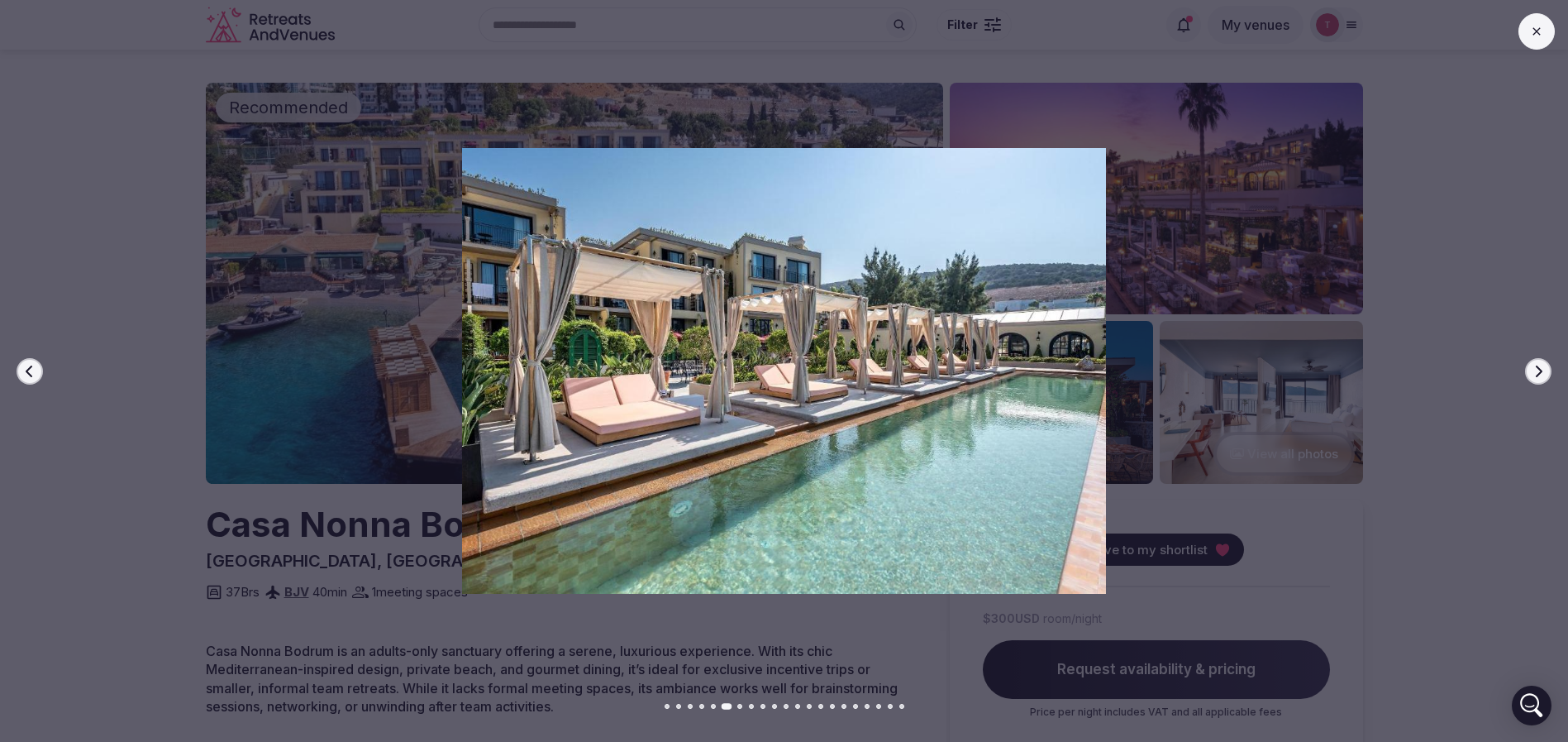
click at [1541, 374] on icon "button" at bounding box center [1539, 371] width 13 height 13
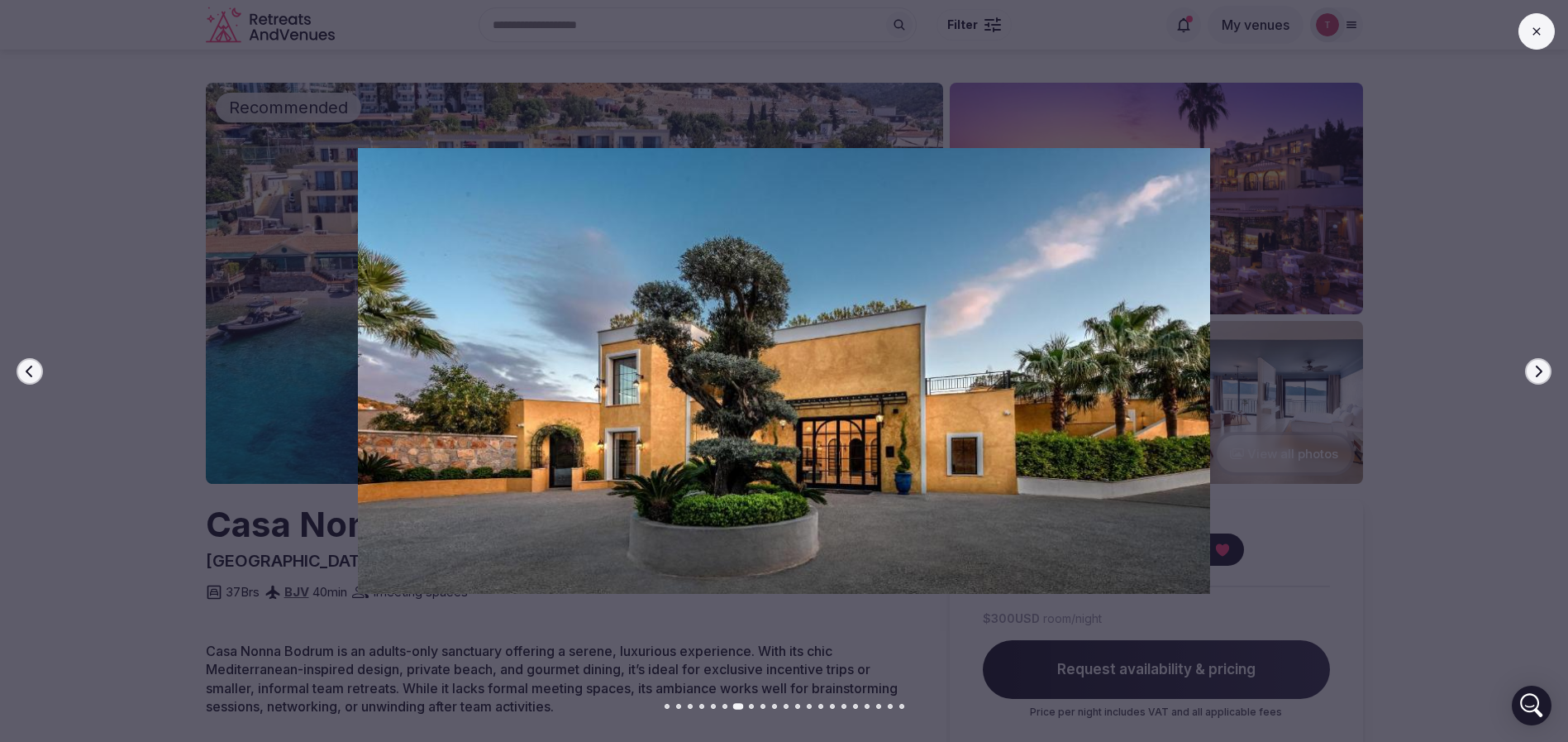
click at [1541, 374] on icon "button" at bounding box center [1539, 371] width 13 height 13
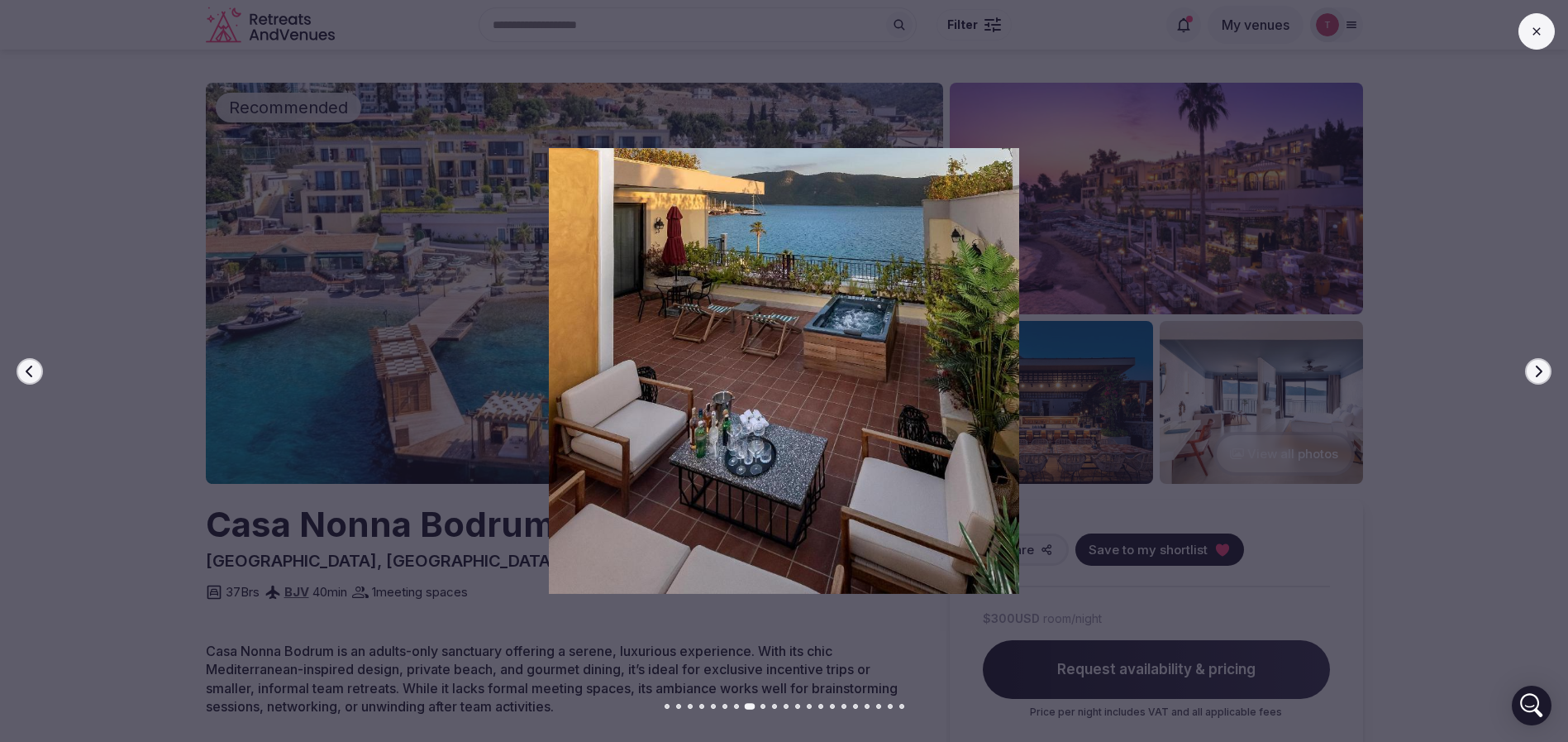
click at [1541, 374] on icon "button" at bounding box center [1539, 371] width 13 height 13
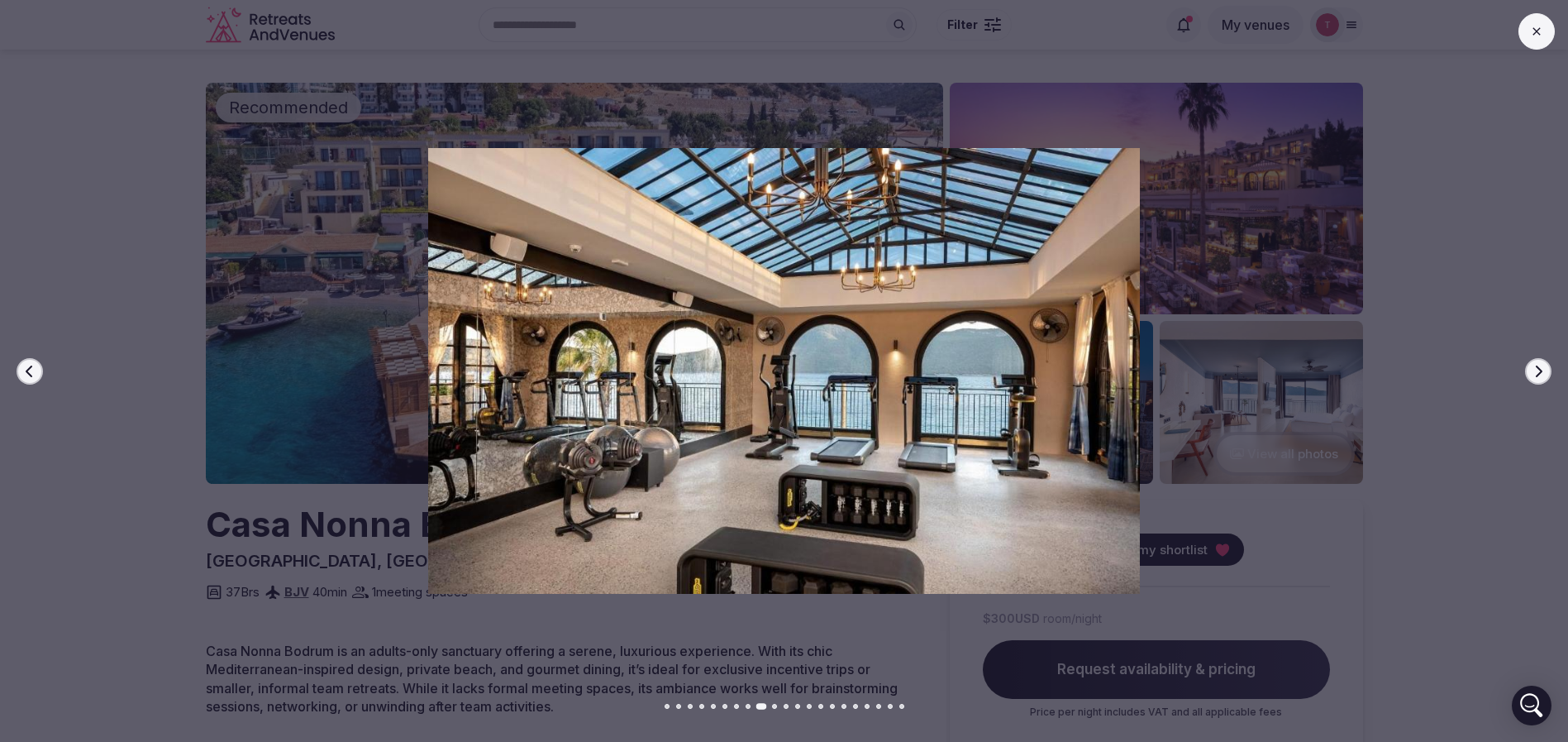
click at [1541, 374] on icon "button" at bounding box center [1539, 371] width 13 height 13
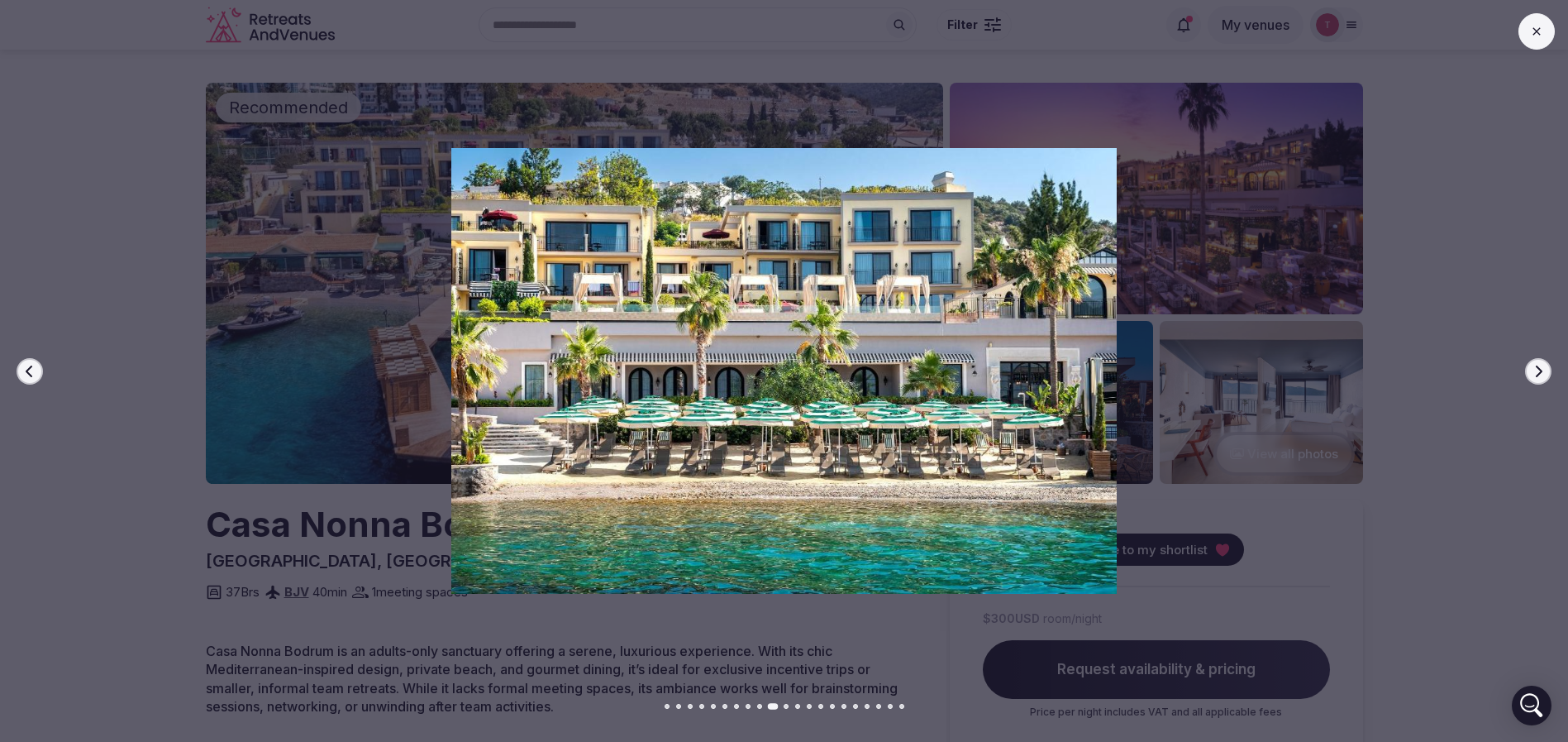
click at [1541, 374] on icon "button" at bounding box center [1539, 371] width 13 height 13
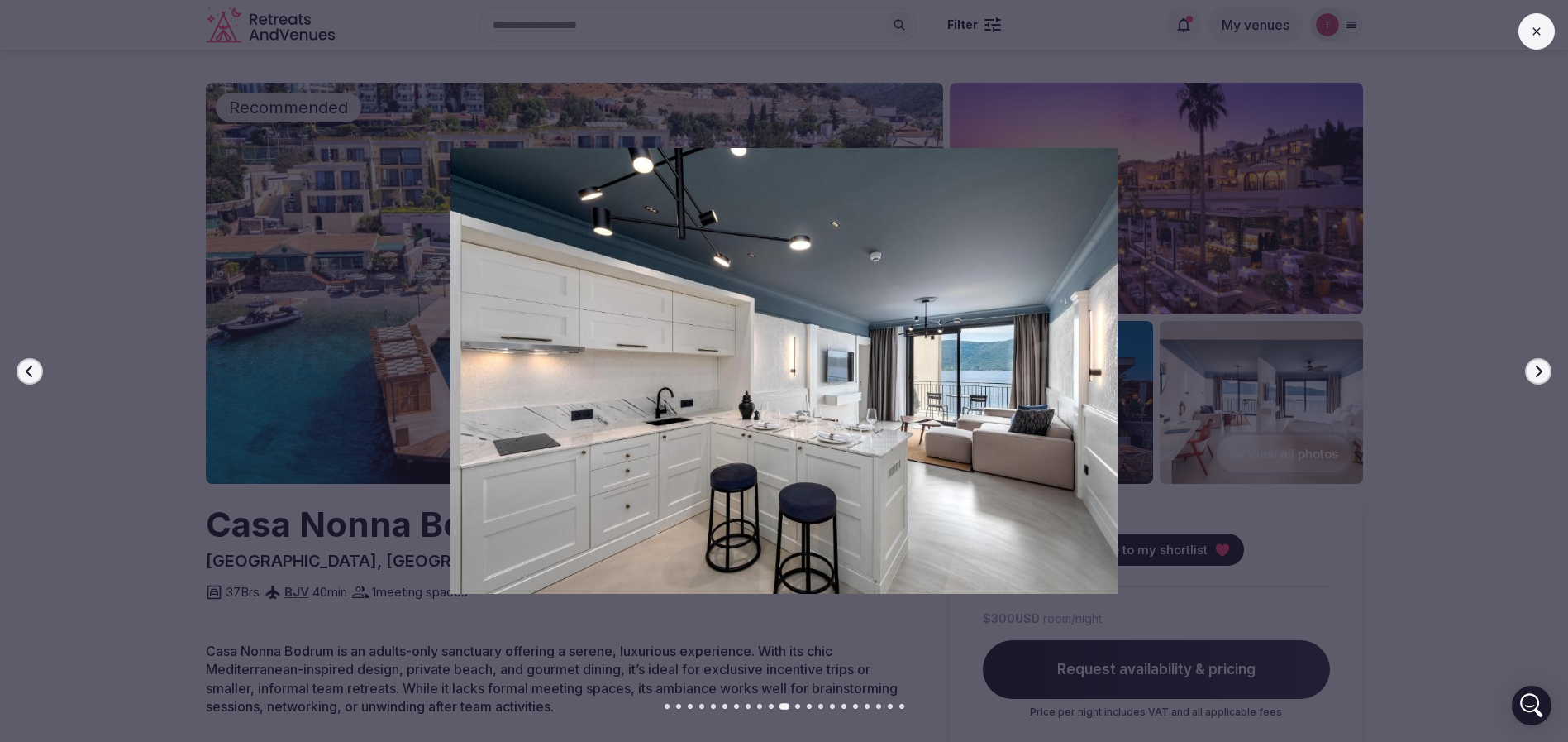
click at [1541, 374] on icon "button" at bounding box center [1539, 371] width 13 height 13
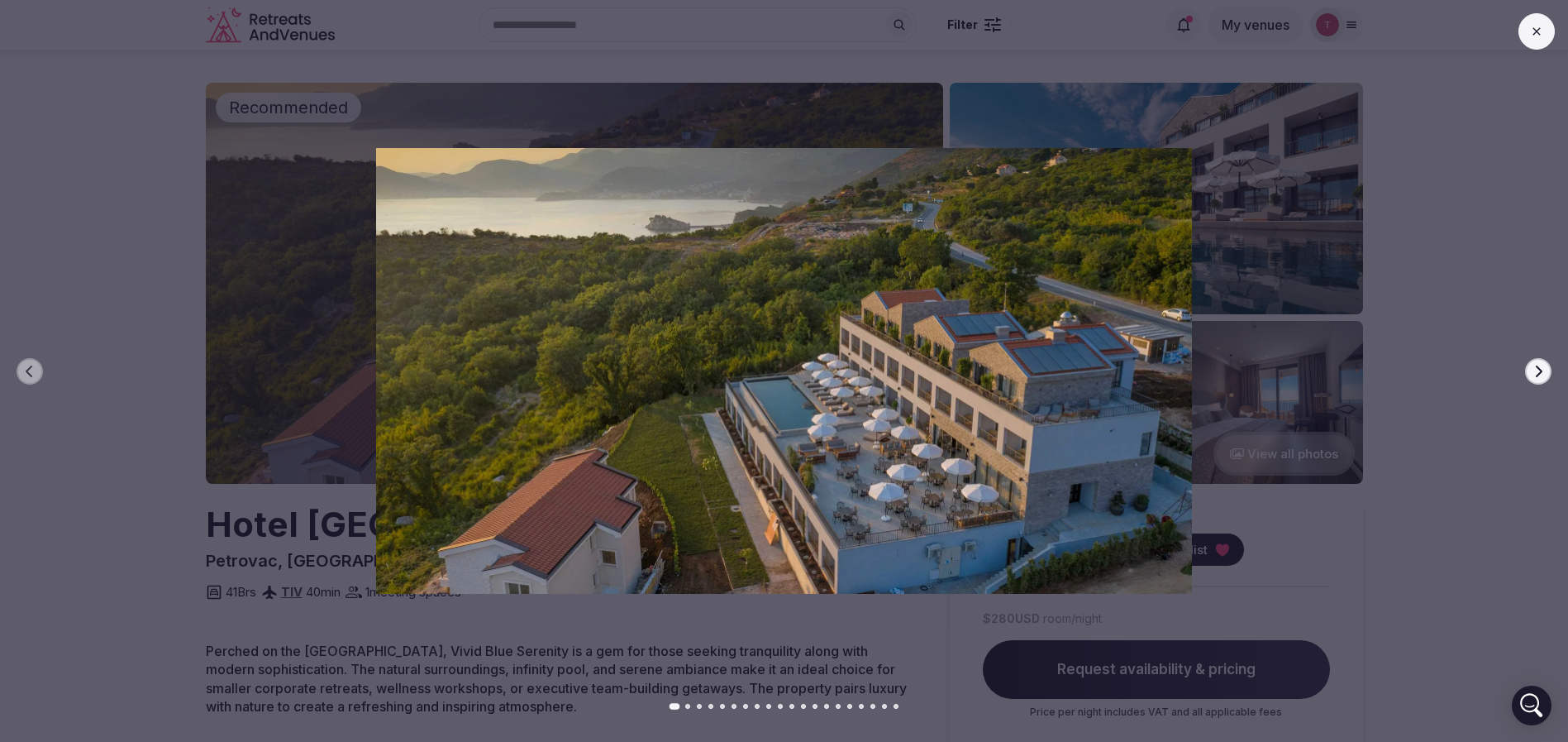
click at [1535, 373] on icon "button" at bounding box center [1539, 371] width 13 height 13
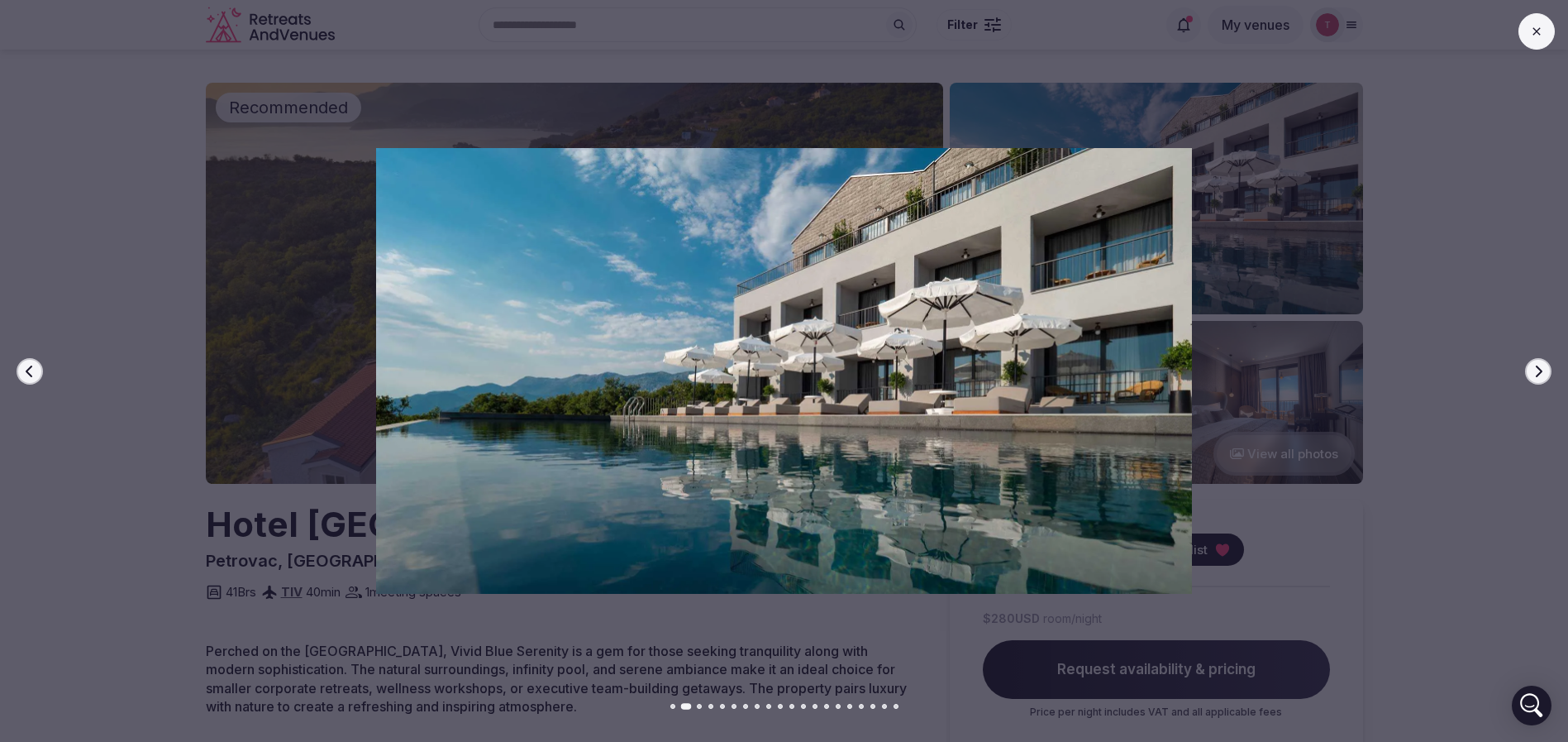
click at [1535, 373] on icon "button" at bounding box center [1539, 371] width 13 height 13
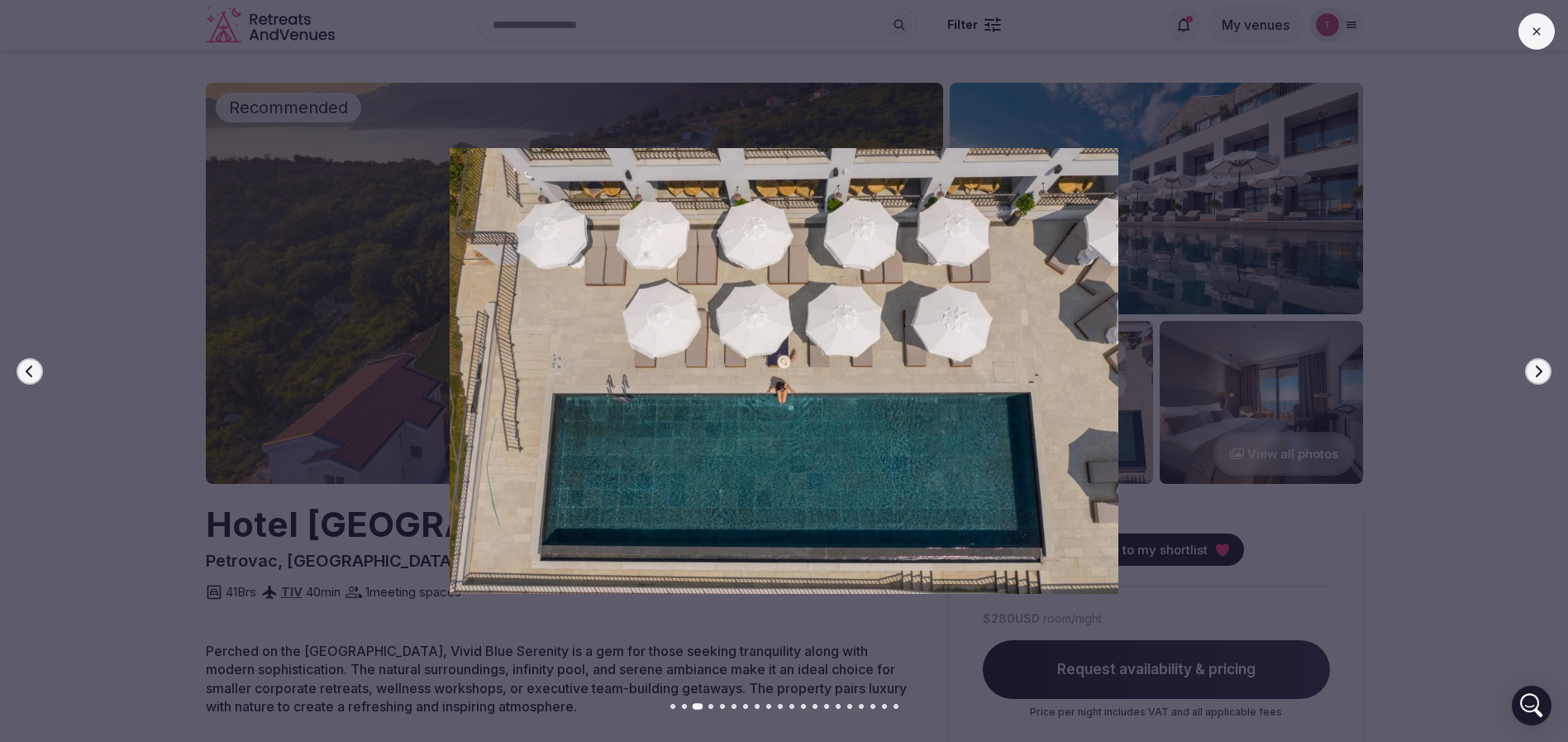
click at [1535, 373] on icon "button" at bounding box center [1539, 371] width 13 height 13
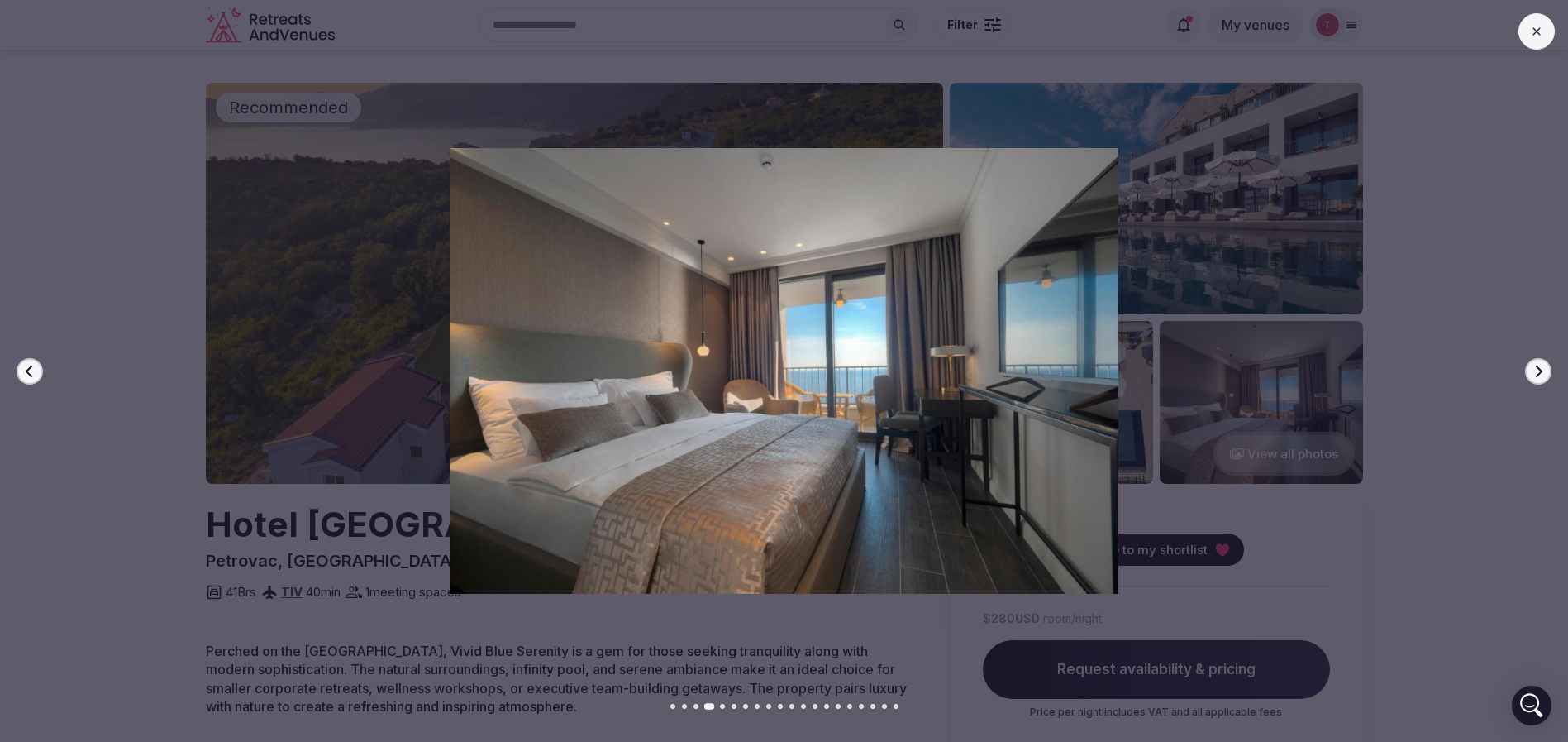
click at [1535, 373] on icon "button" at bounding box center [1539, 371] width 13 height 13
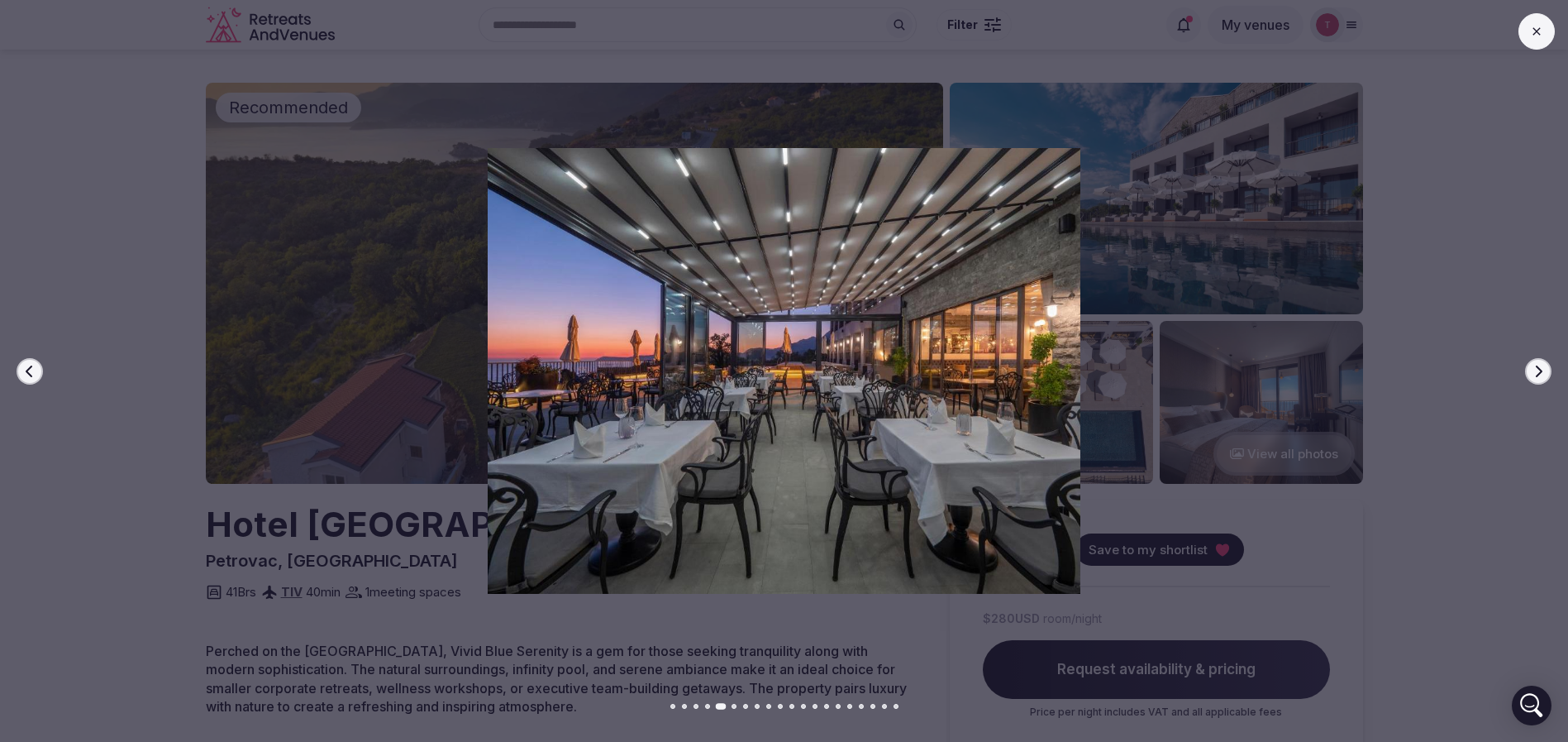
click at [1535, 373] on icon "button" at bounding box center [1539, 371] width 13 height 13
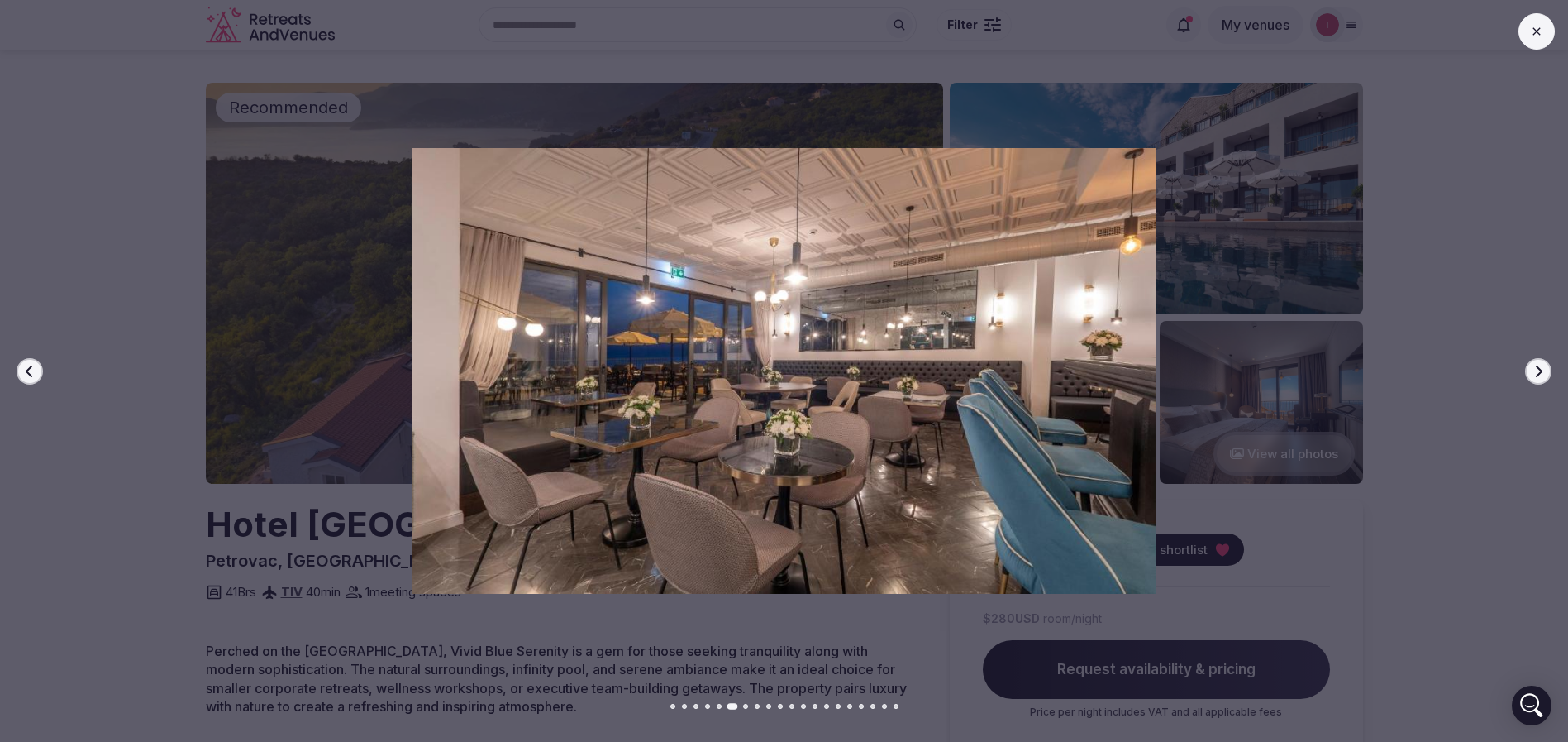
click at [1535, 373] on icon "button" at bounding box center [1539, 371] width 13 height 13
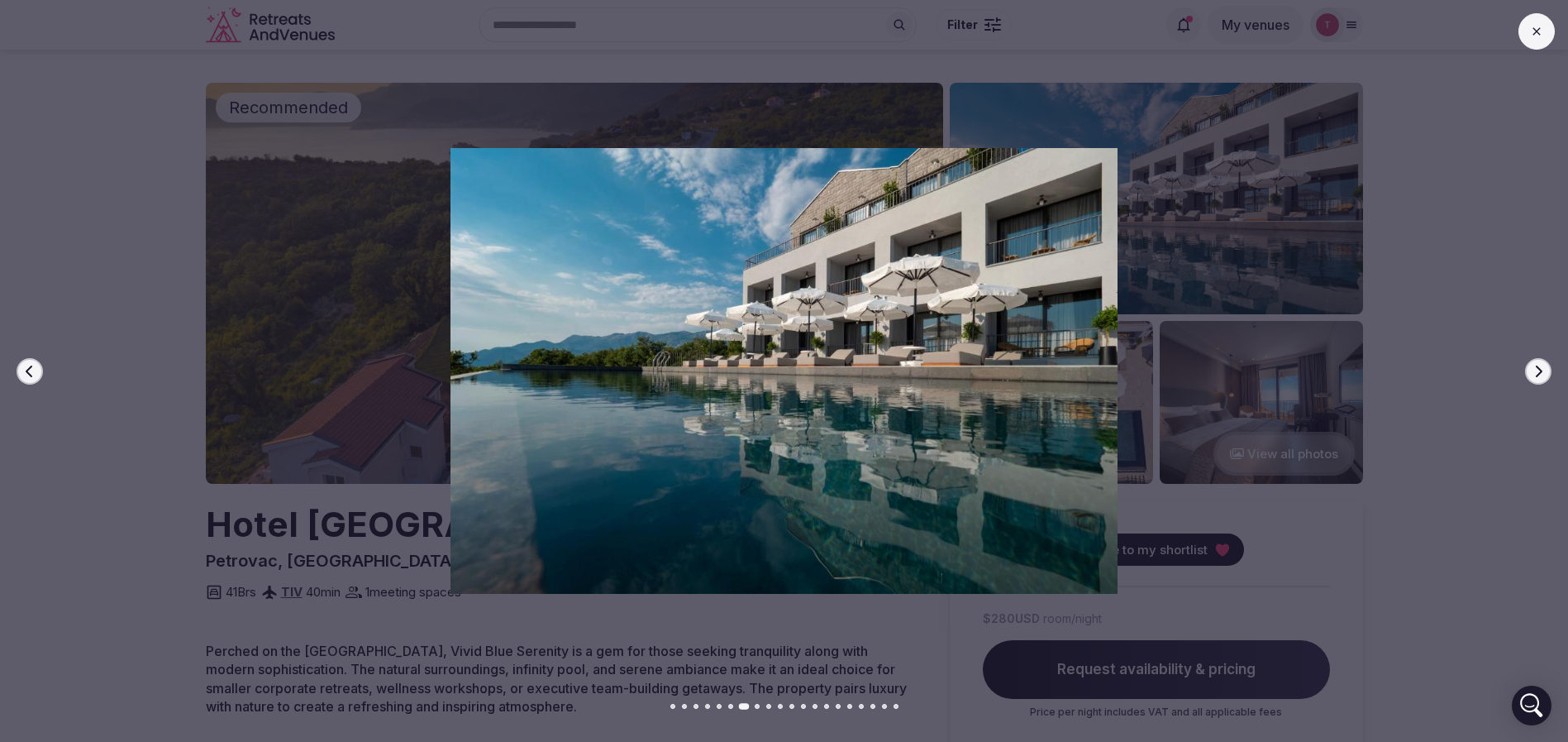
click at [1535, 373] on icon "button" at bounding box center [1539, 371] width 13 height 13
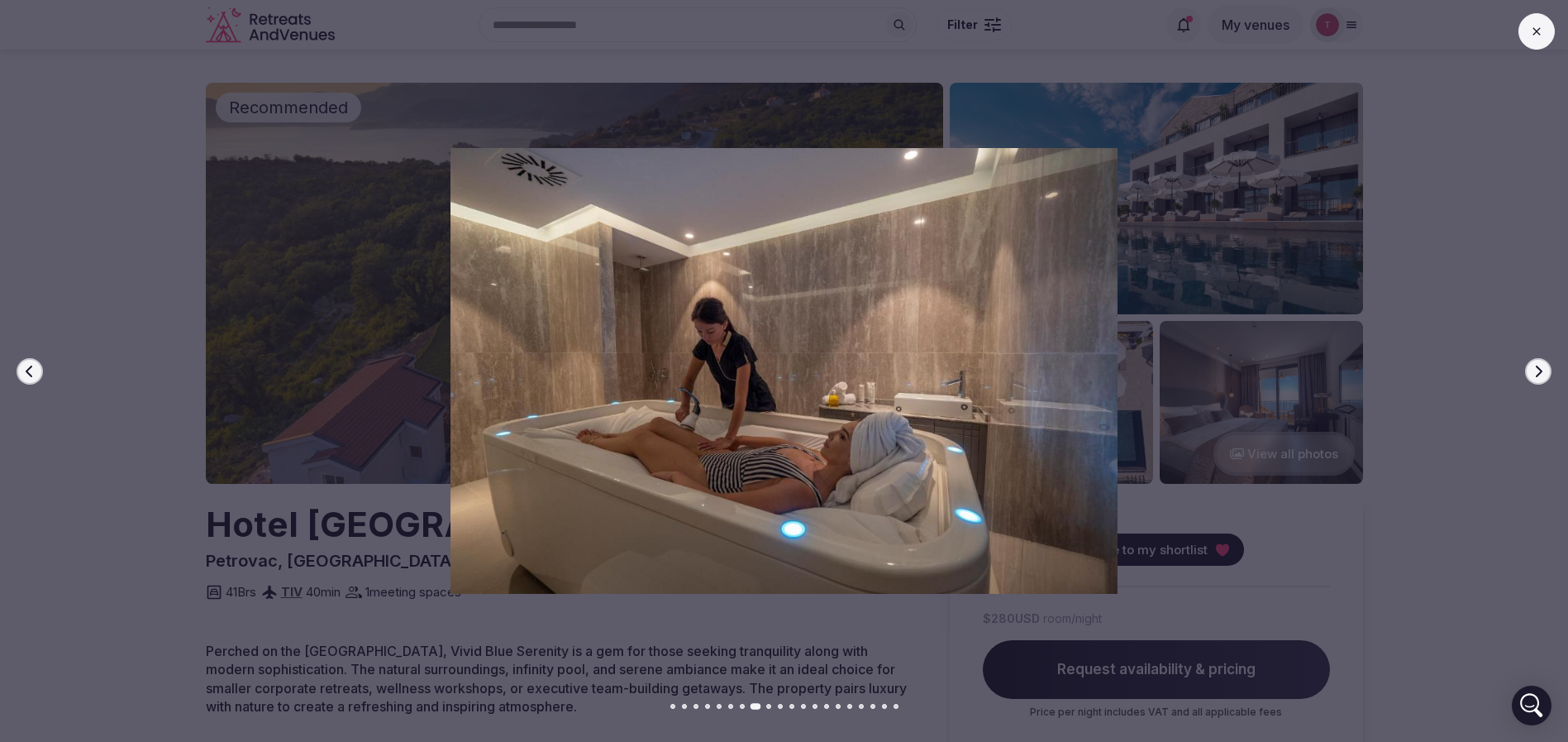
click at [1535, 373] on icon "button" at bounding box center [1539, 371] width 13 height 13
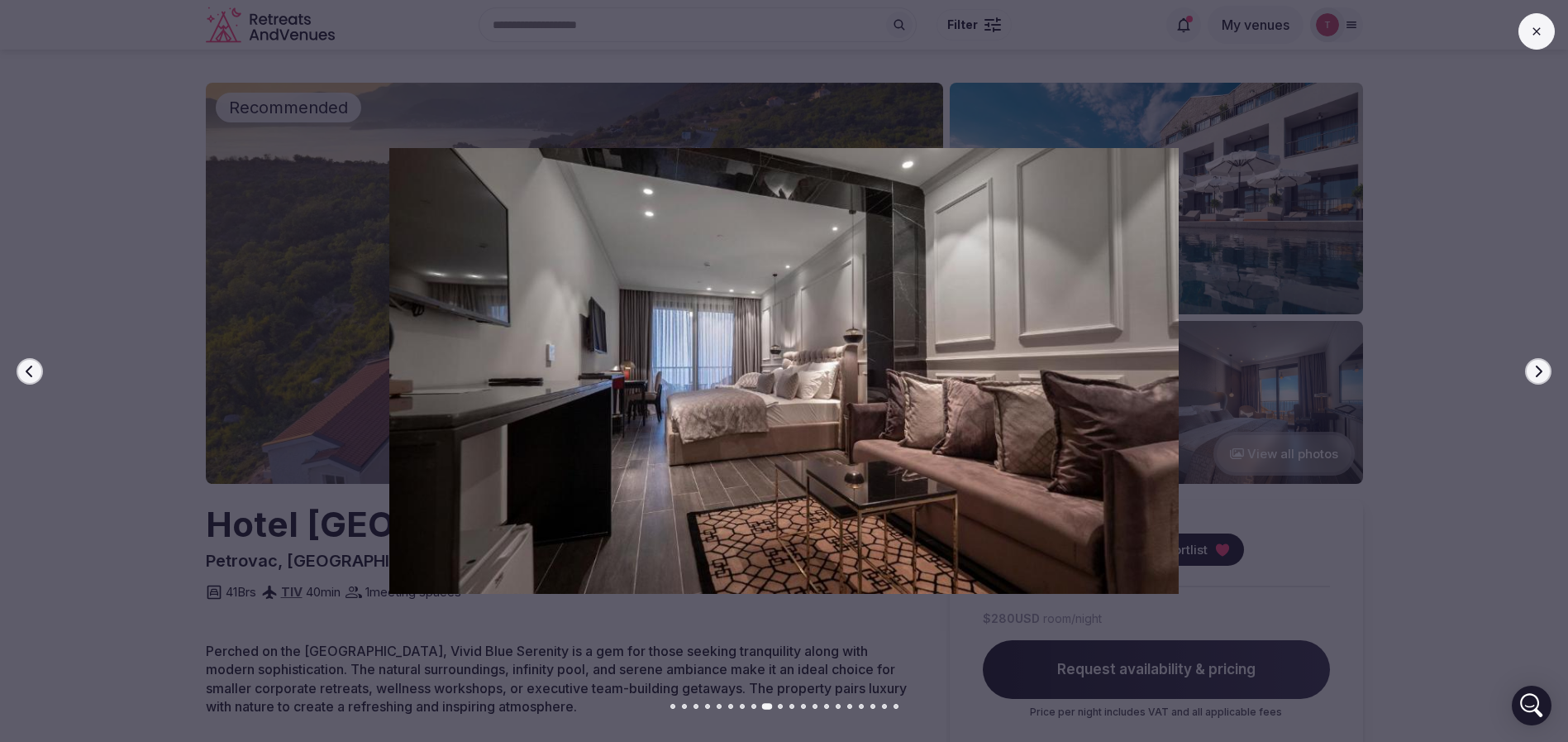
click at [1535, 373] on icon "button" at bounding box center [1539, 371] width 13 height 13
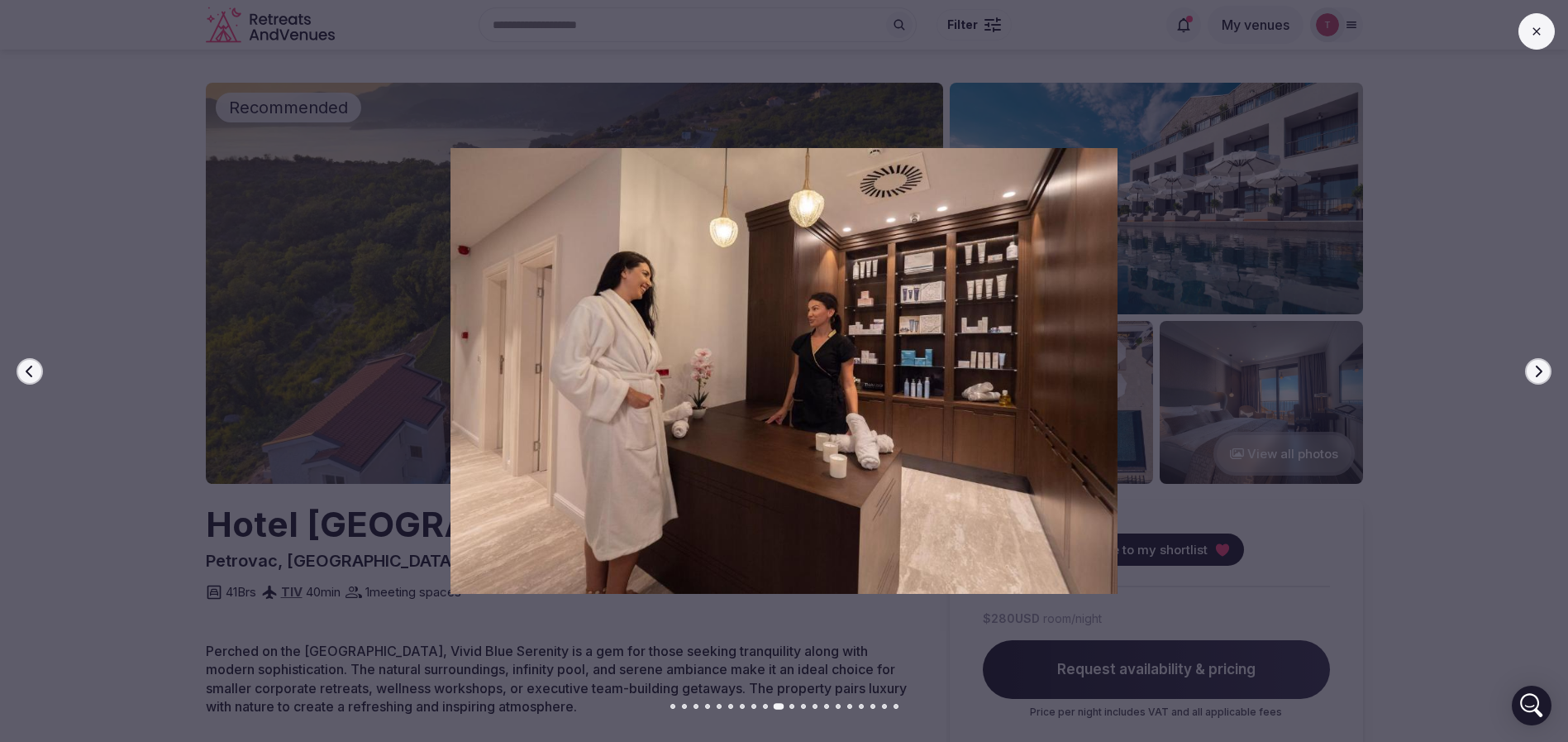
click at [1535, 373] on icon "button" at bounding box center [1539, 371] width 13 height 13
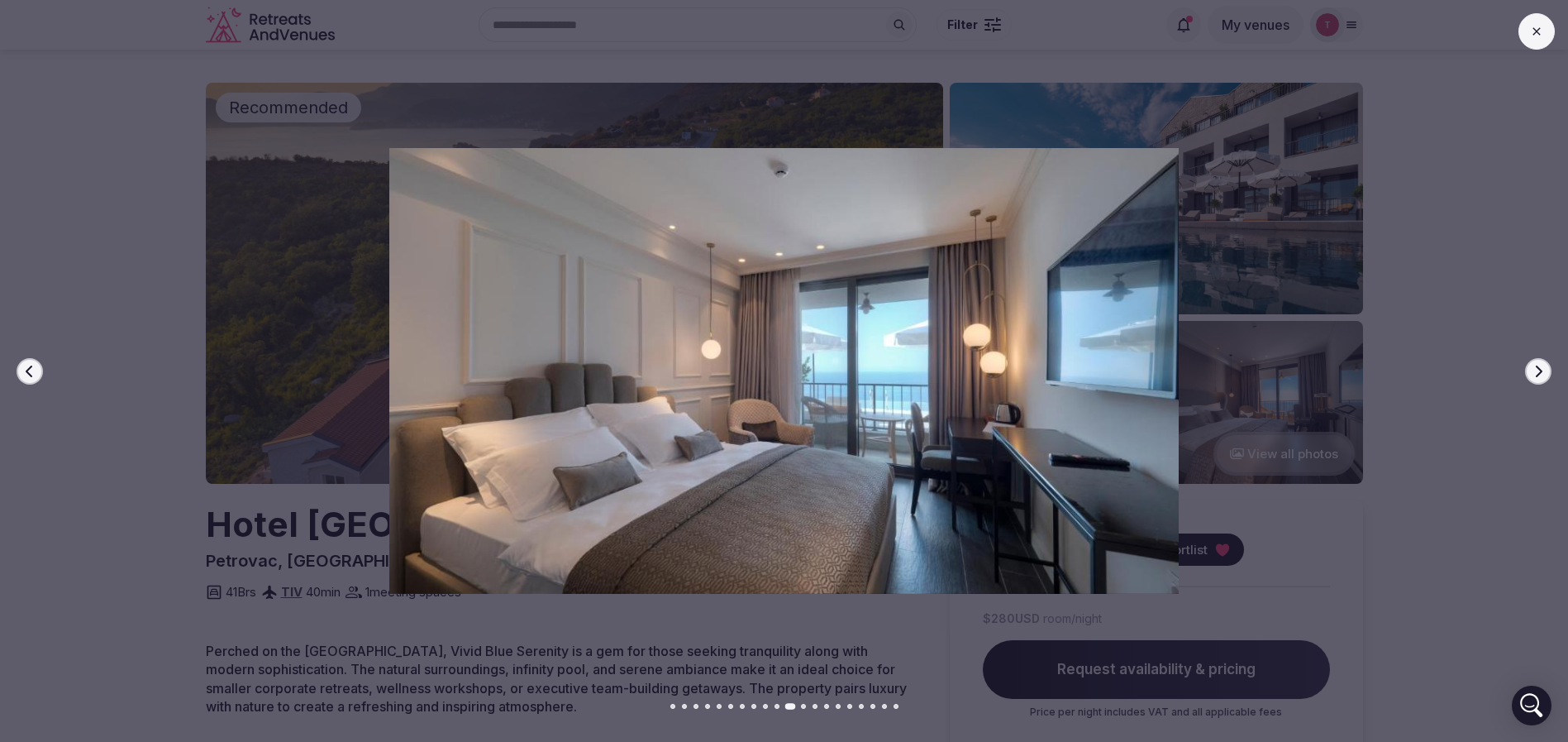
click at [1535, 373] on icon "button" at bounding box center [1539, 371] width 13 height 13
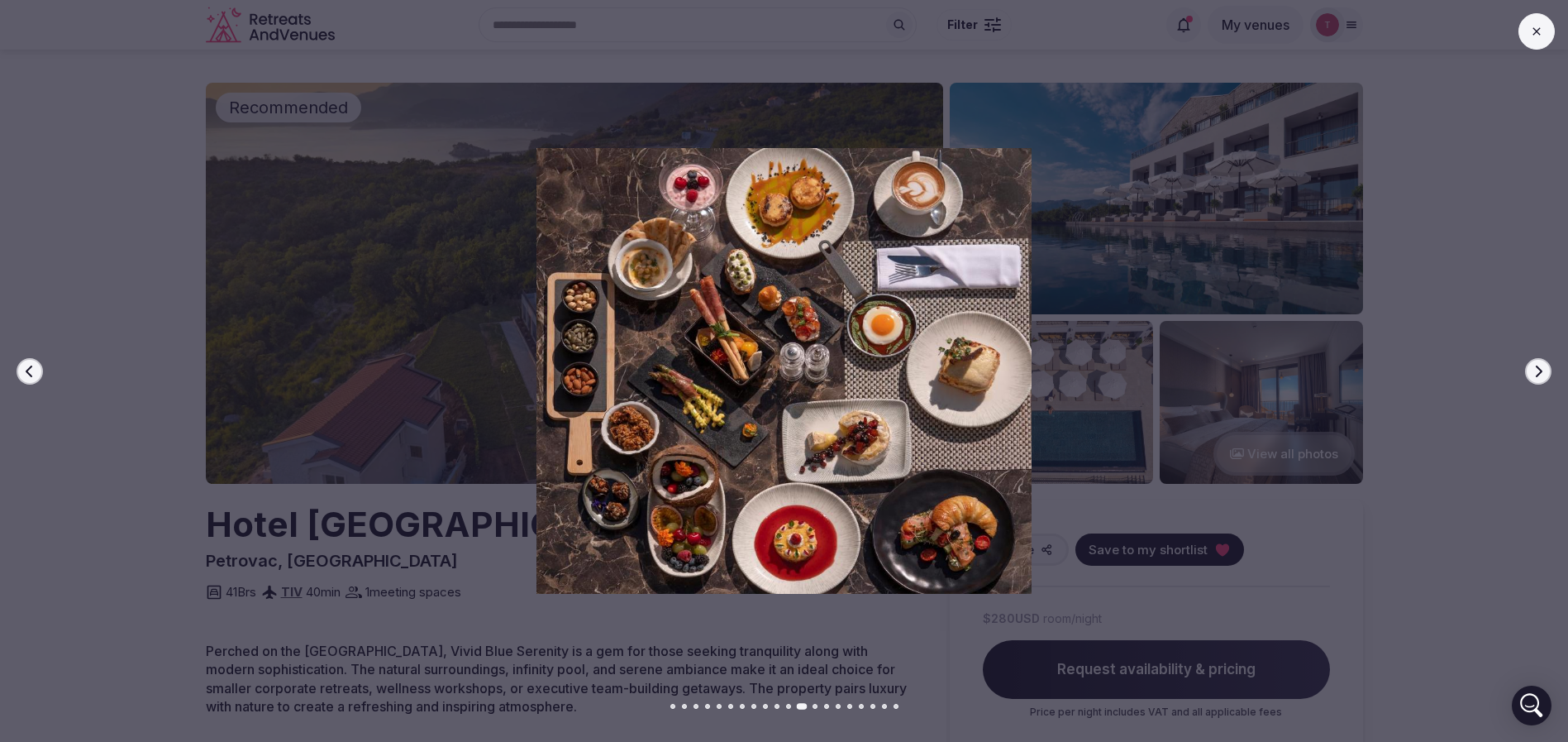
click at [1535, 373] on icon "button" at bounding box center [1539, 371] width 13 height 13
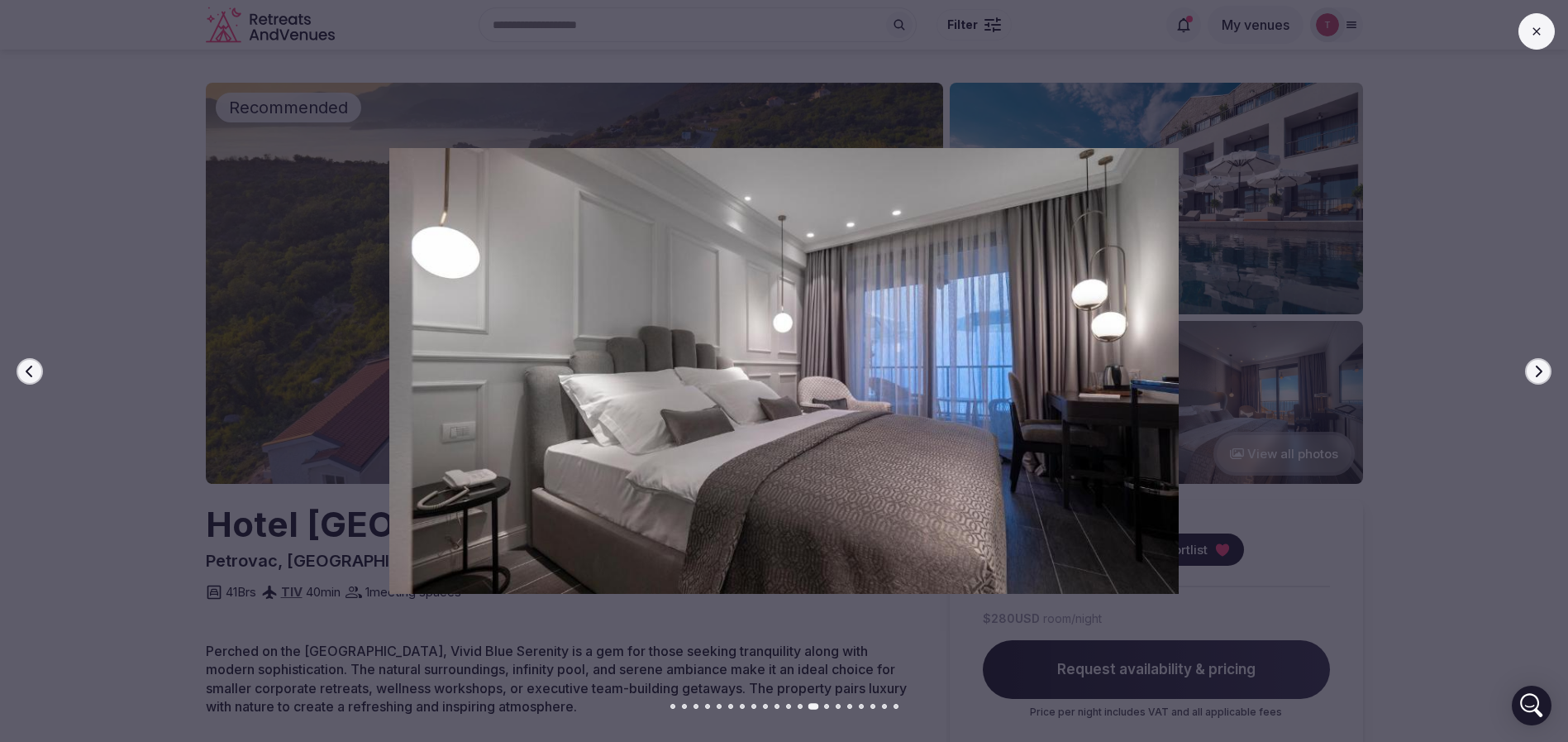
click at [1535, 373] on icon "button" at bounding box center [1539, 371] width 13 height 13
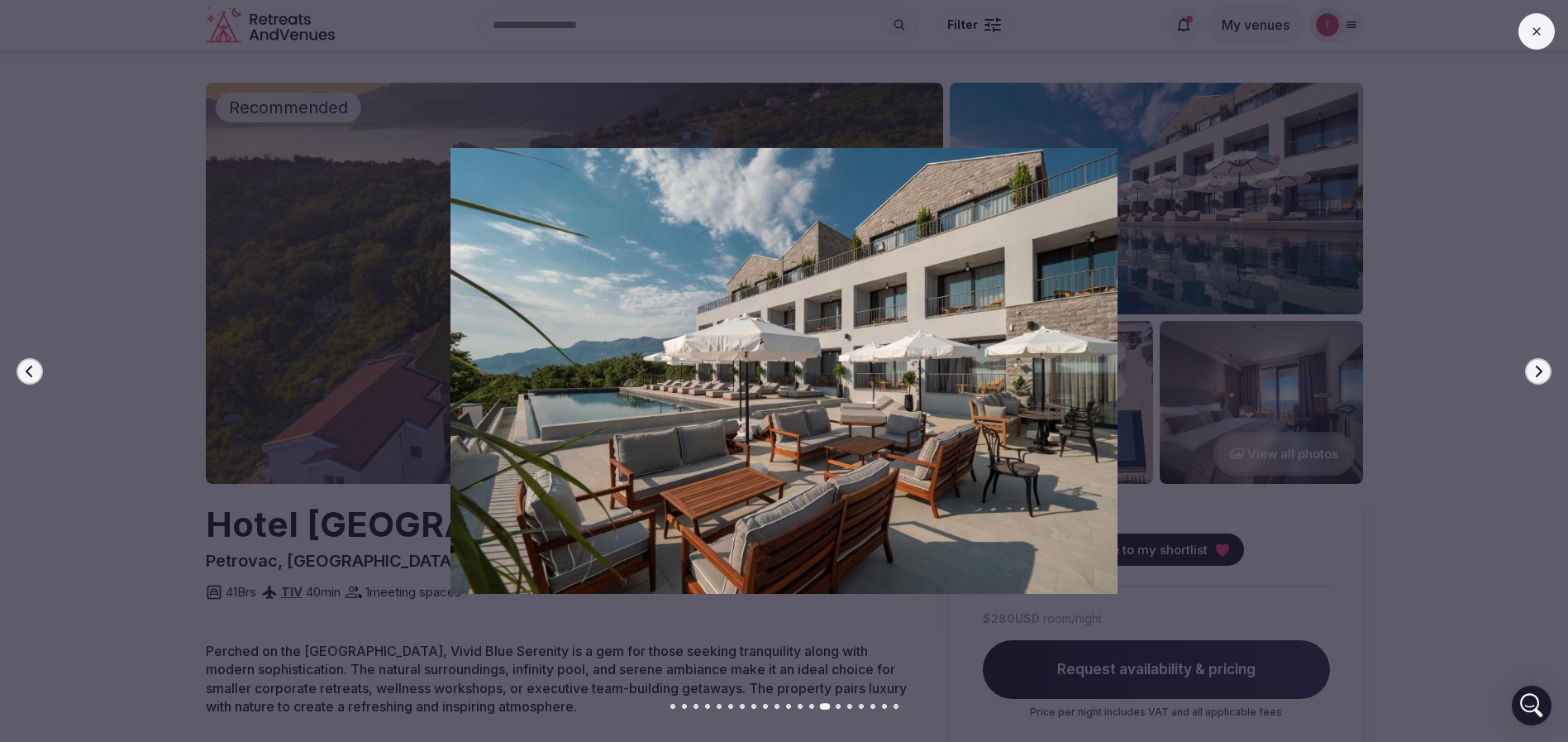
click at [1535, 373] on icon "button" at bounding box center [1539, 371] width 13 height 13
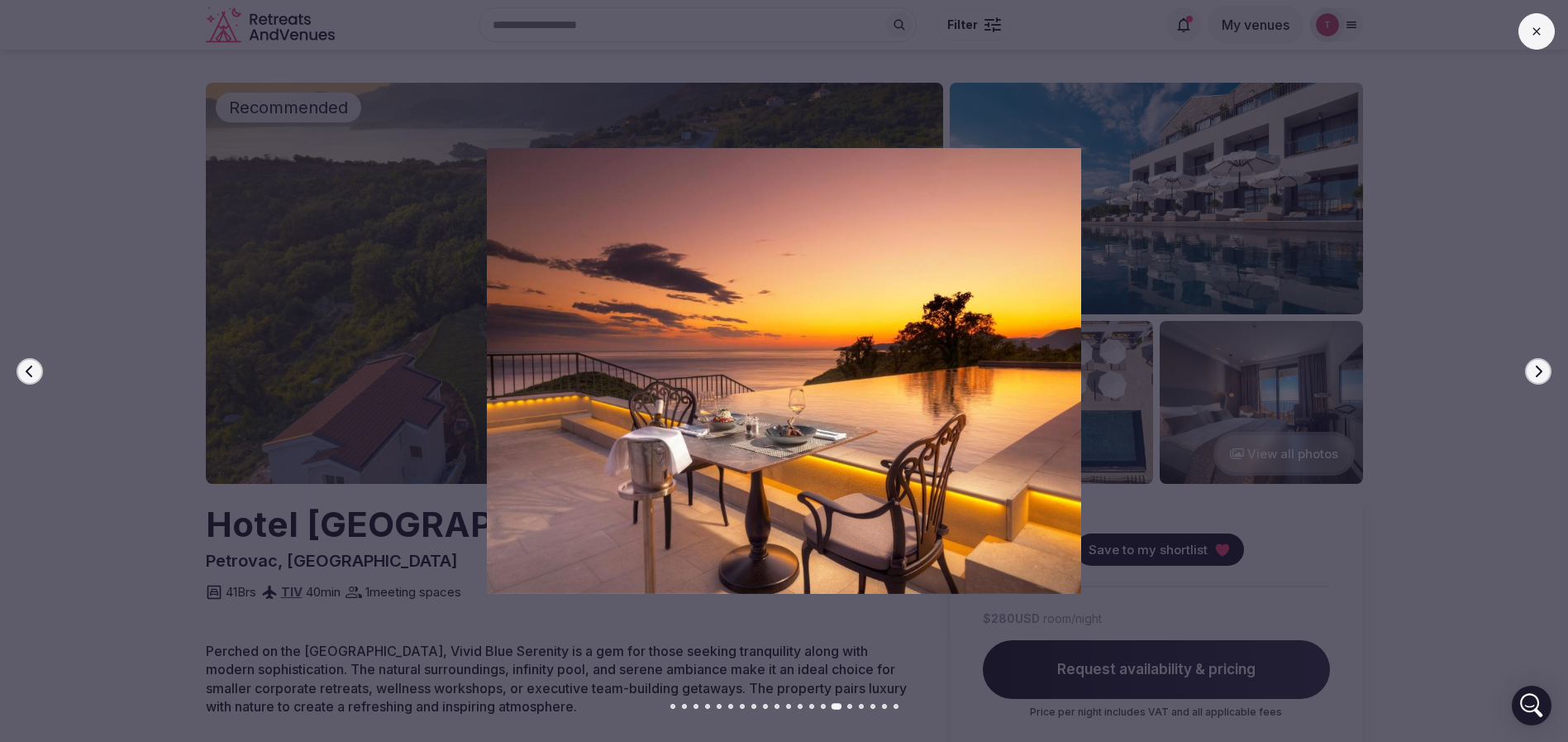
click at [1535, 373] on icon "button" at bounding box center [1539, 371] width 13 height 13
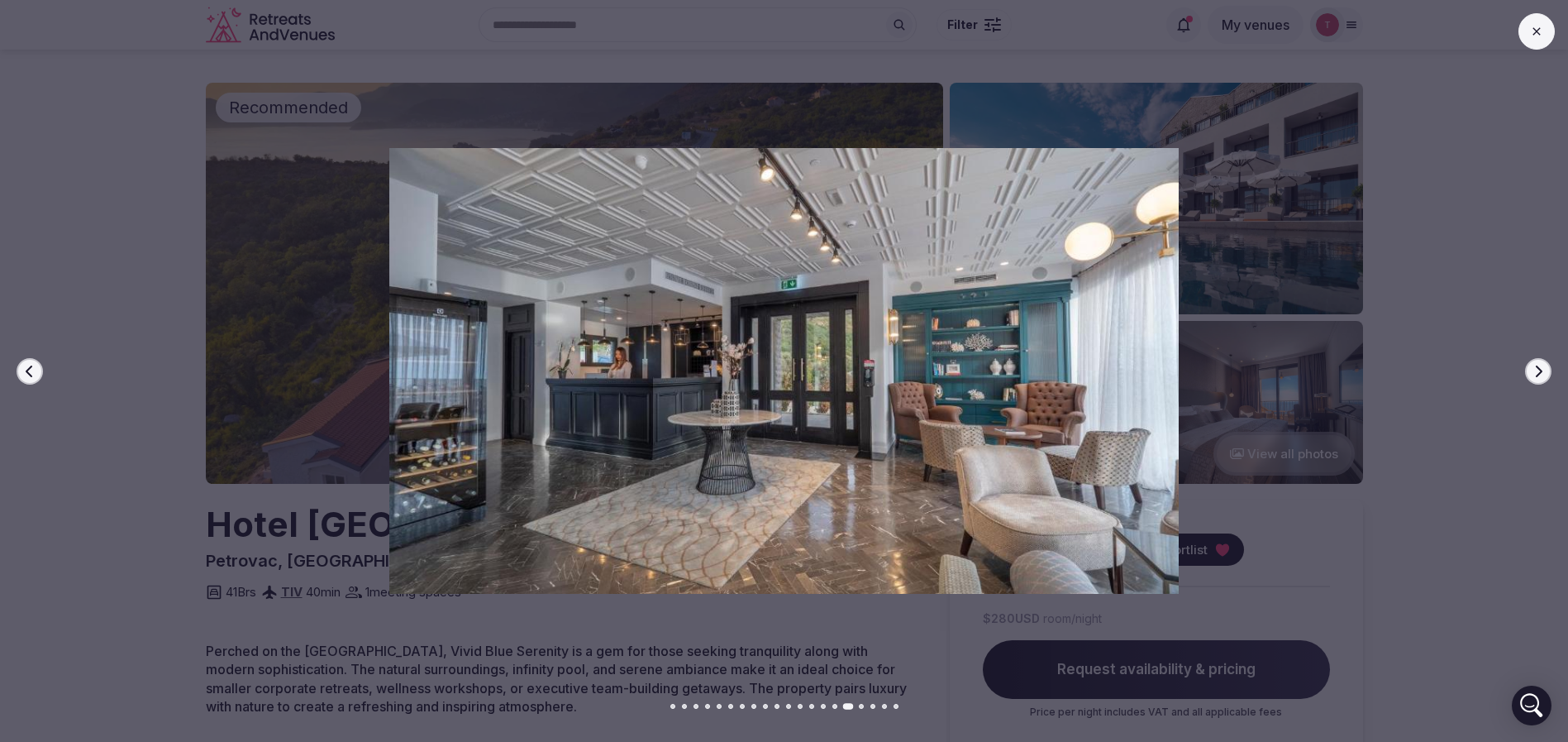
click at [1535, 373] on icon "button" at bounding box center [1539, 371] width 13 height 13
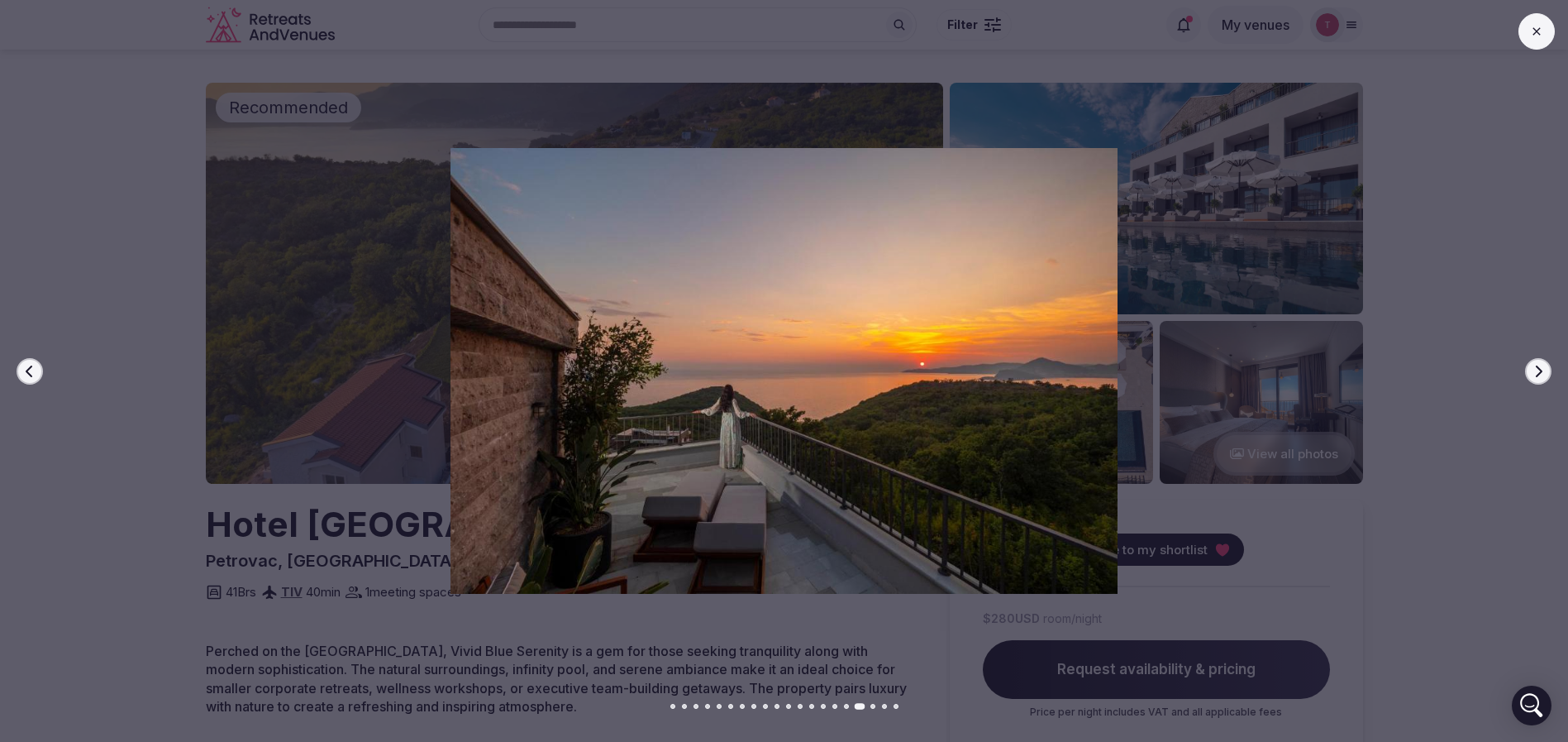
click at [1535, 373] on icon "button" at bounding box center [1539, 371] width 13 height 13
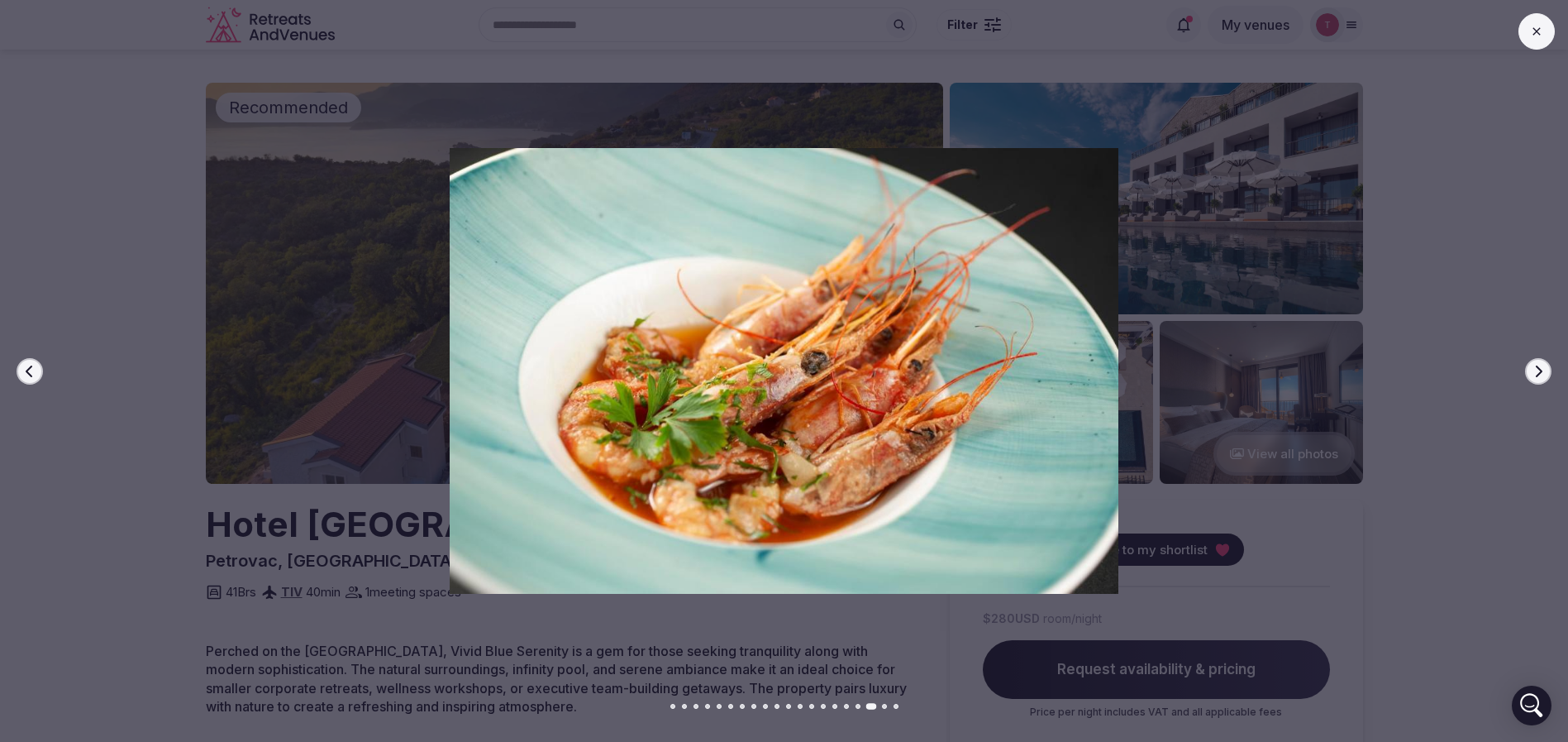
click at [1535, 373] on icon "button" at bounding box center [1539, 371] width 13 height 13
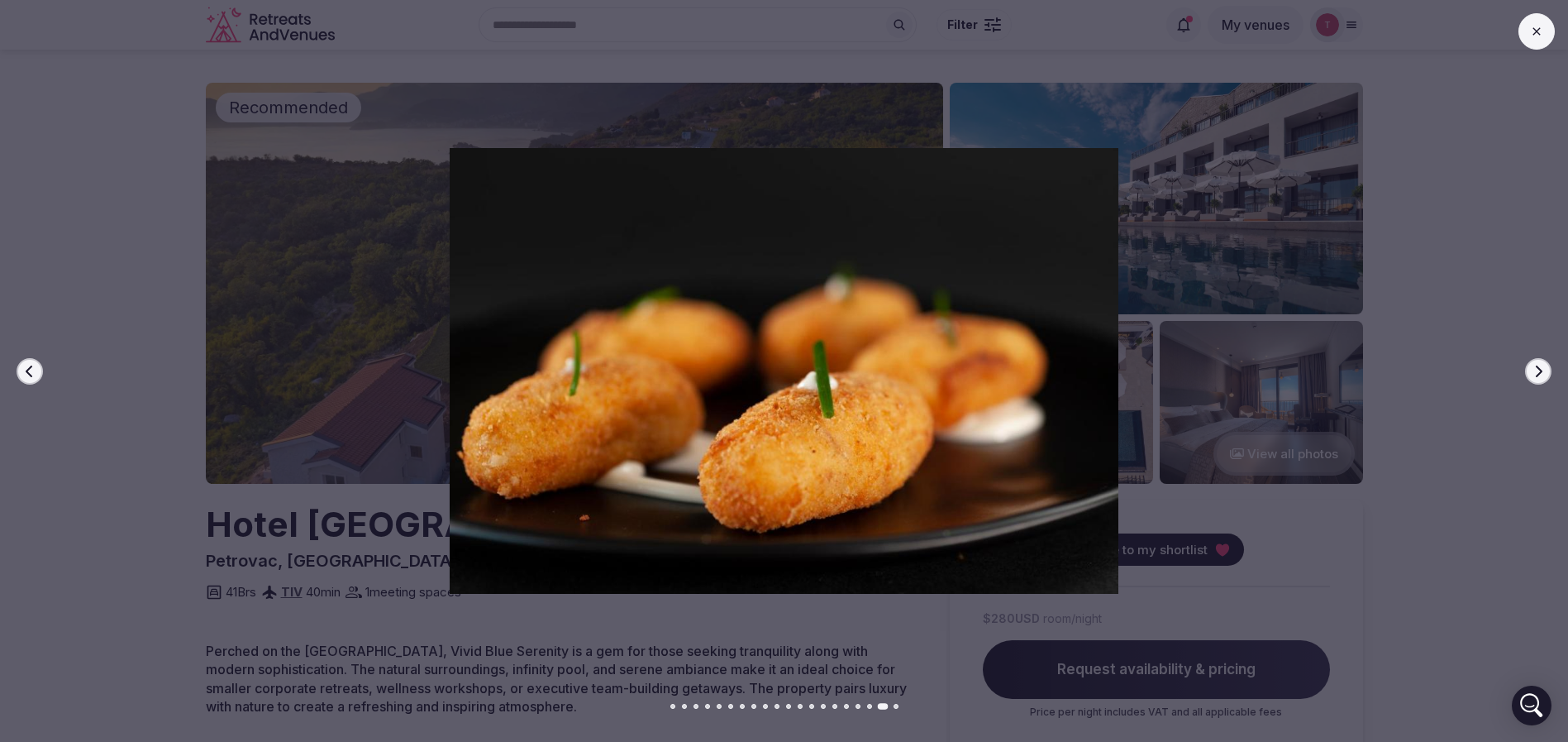
click at [1535, 373] on icon "button" at bounding box center [1539, 371] width 13 height 13
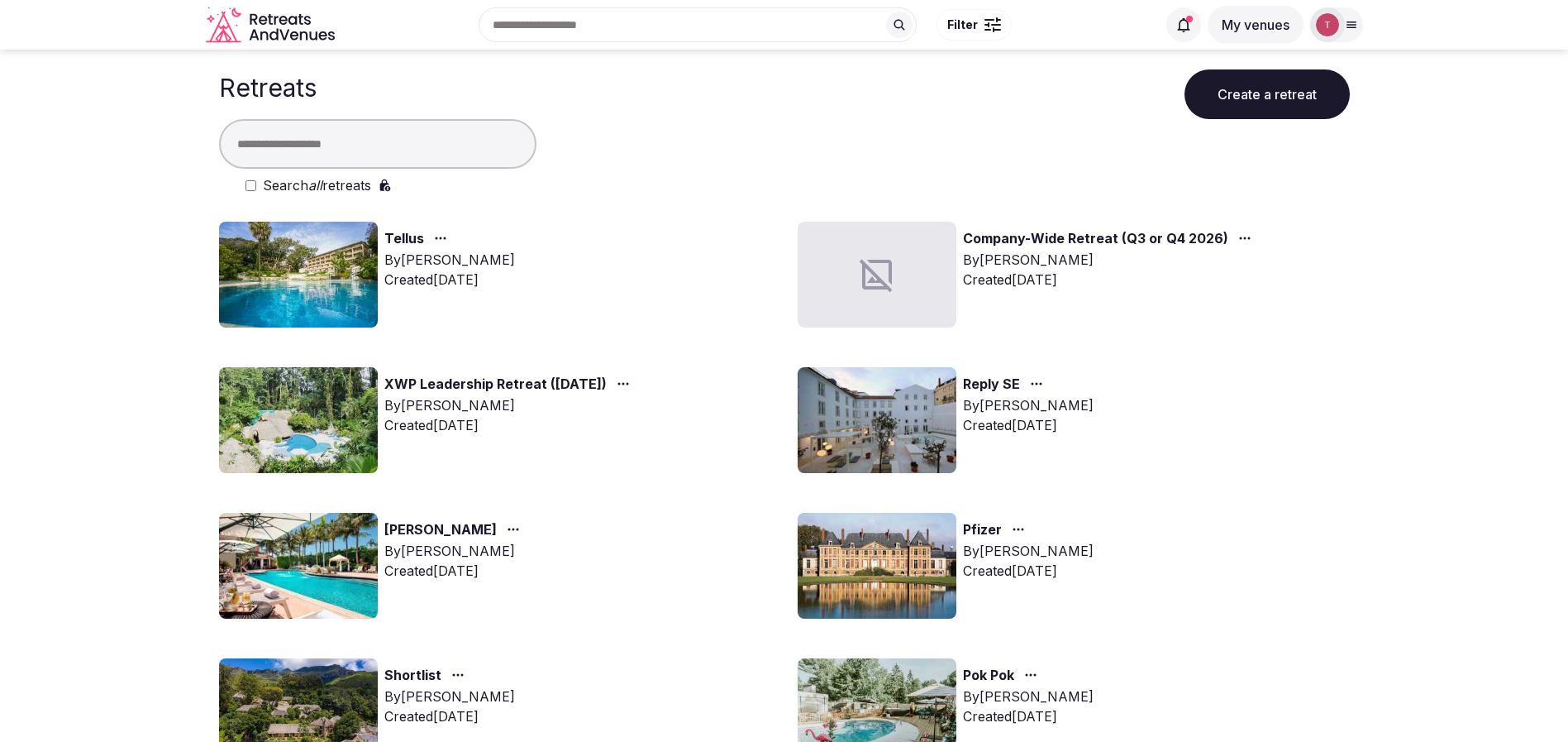
click at [897, 408] on img at bounding box center [878, 419] width 159 height 106
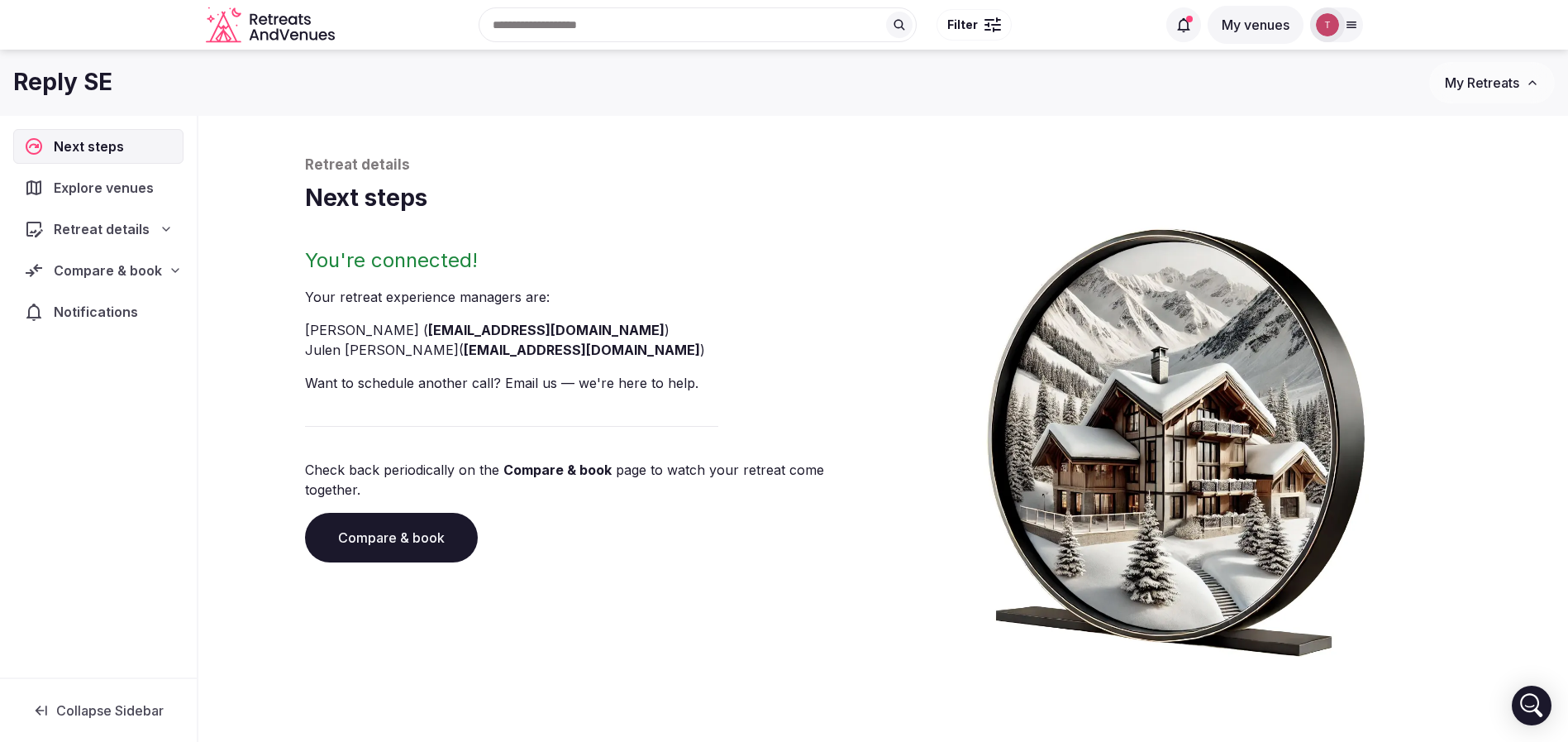
click at [424, 513] on link "Compare & book" at bounding box center [391, 537] width 173 height 50
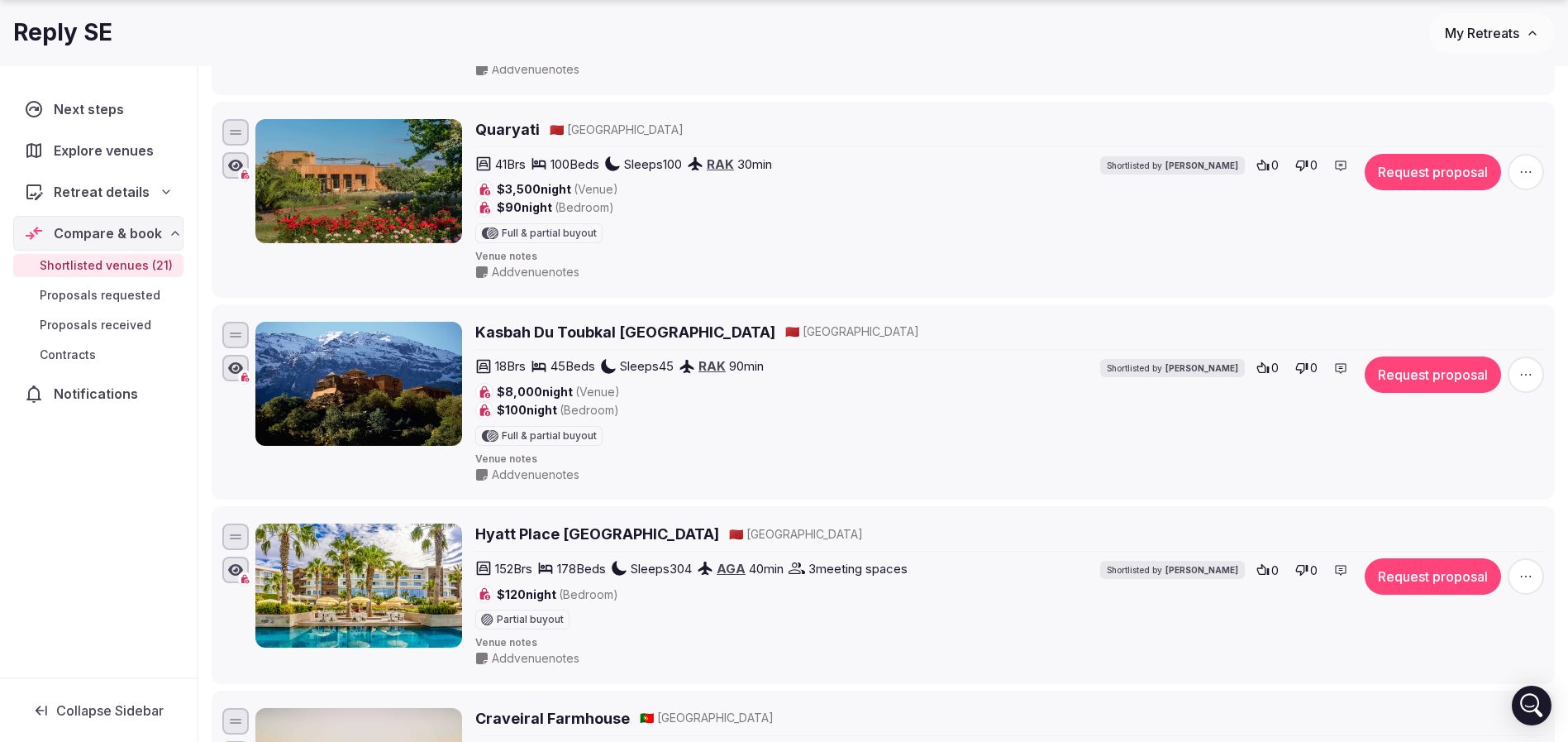
scroll to position [744, 0]
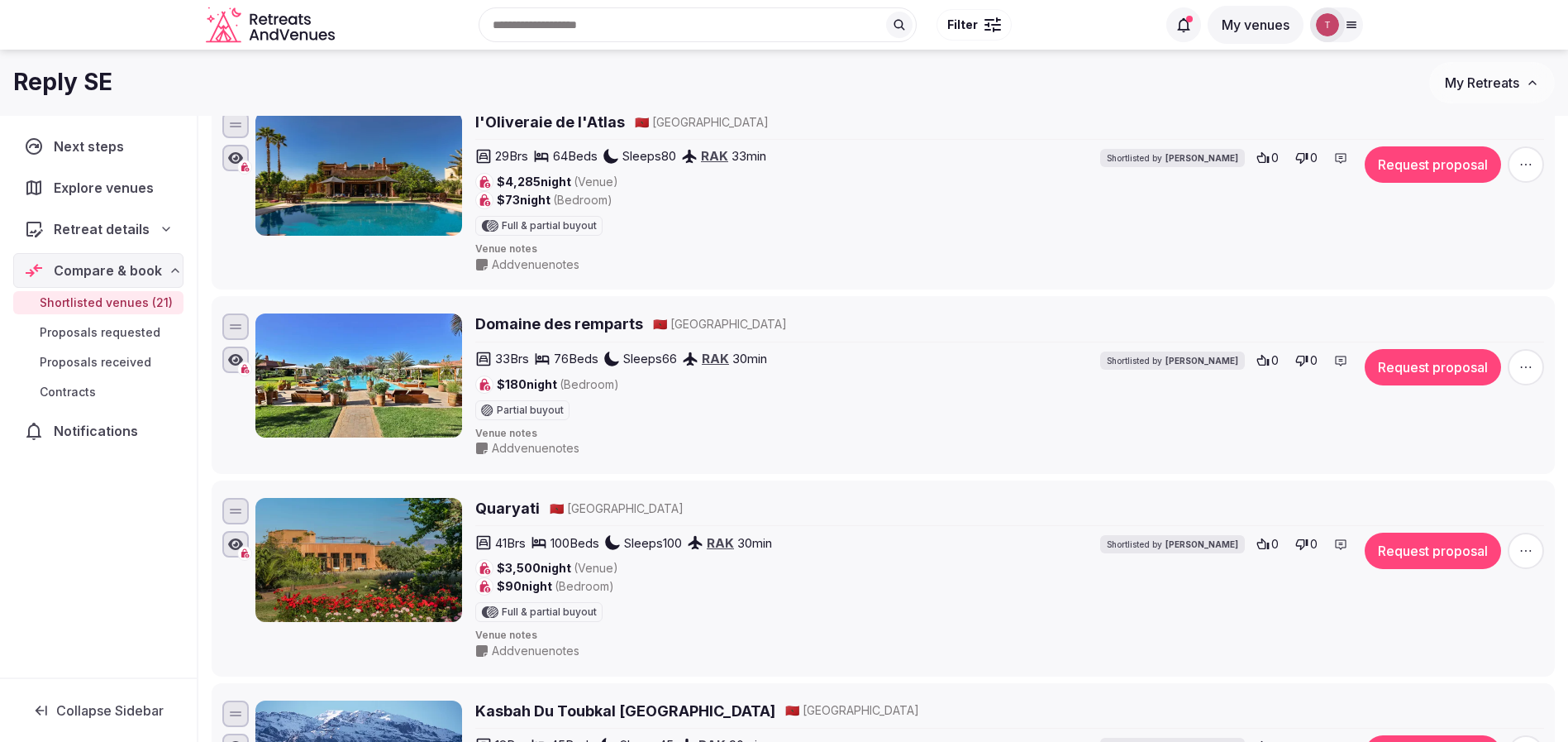
scroll to position [68, 0]
